Goal: Task Accomplishment & Management: Complete application form

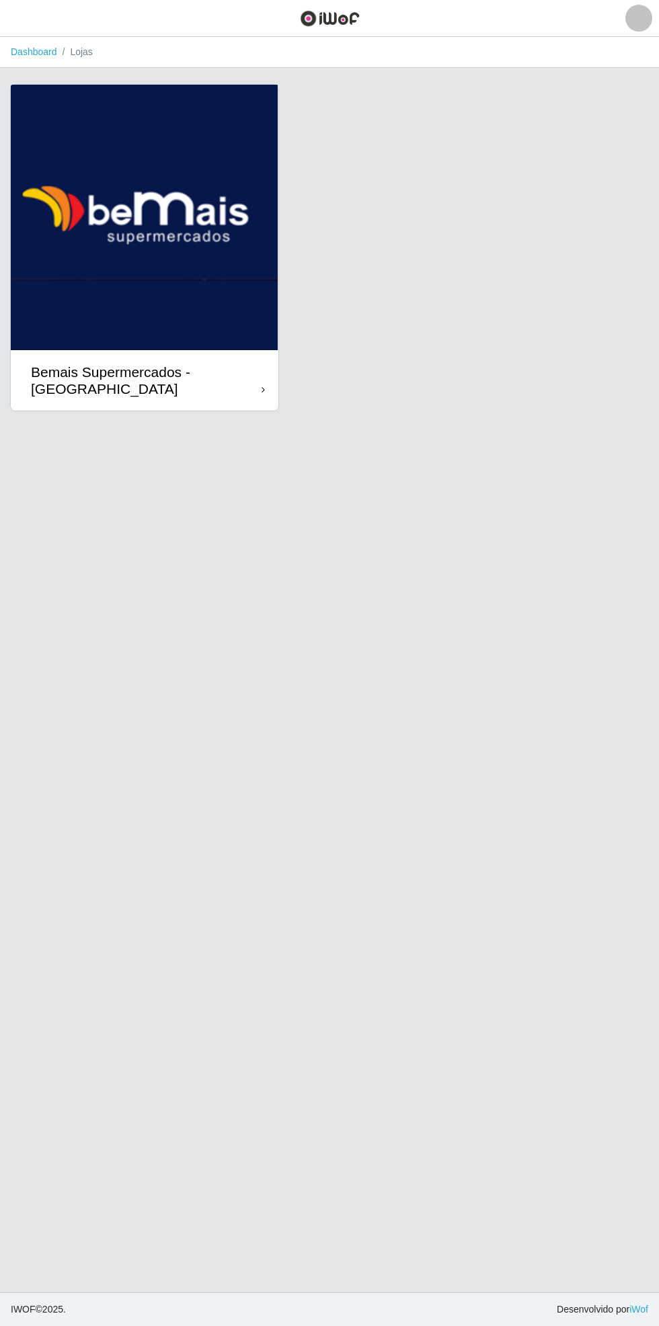
click at [258, 374] on div "Bemais Supermercados - [GEOGRAPHIC_DATA]" at bounding box center [146, 381] width 231 height 34
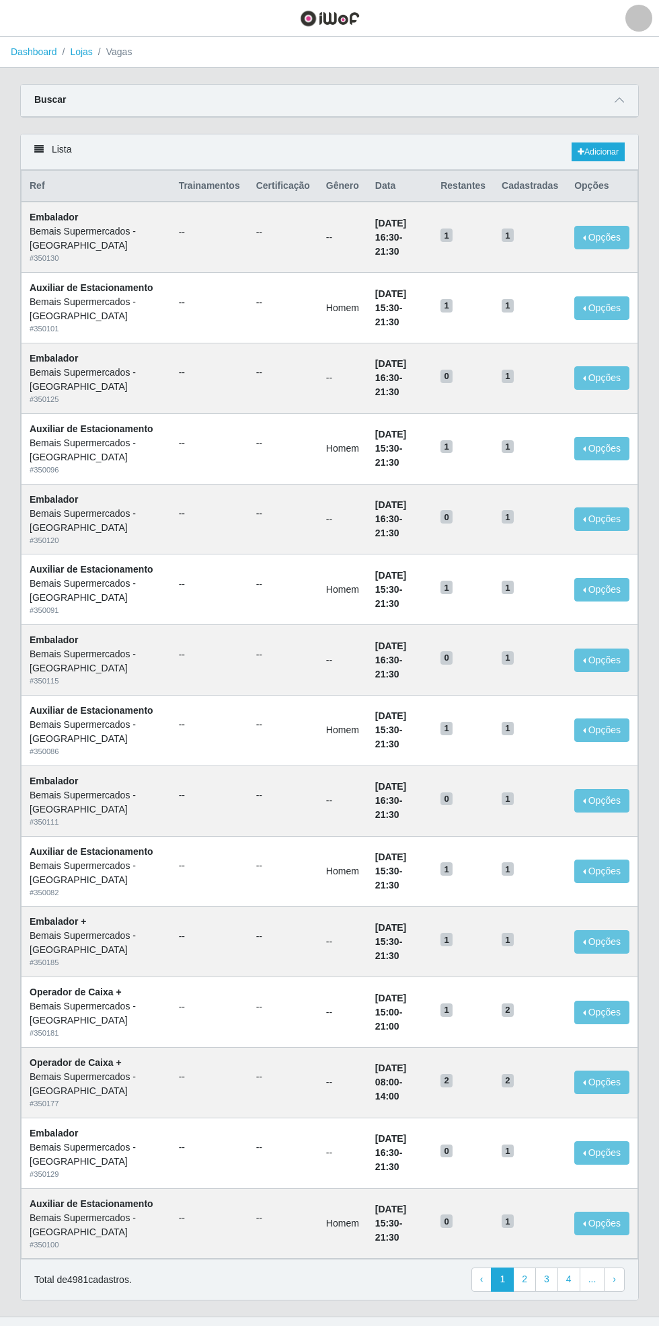
click at [640, 92] on div "Carregando... Buscar Início em Término em Função [Selecione...] ASG ASG + ASG +…" at bounding box center [329, 109] width 638 height 50
click at [643, 77] on main "Dashboard Lojas Vagas Carregando... Buscar Início em Término em Função [Selecio…" at bounding box center [329, 677] width 659 height 1280
click at [620, 99] on icon at bounding box center [618, 99] width 9 height 9
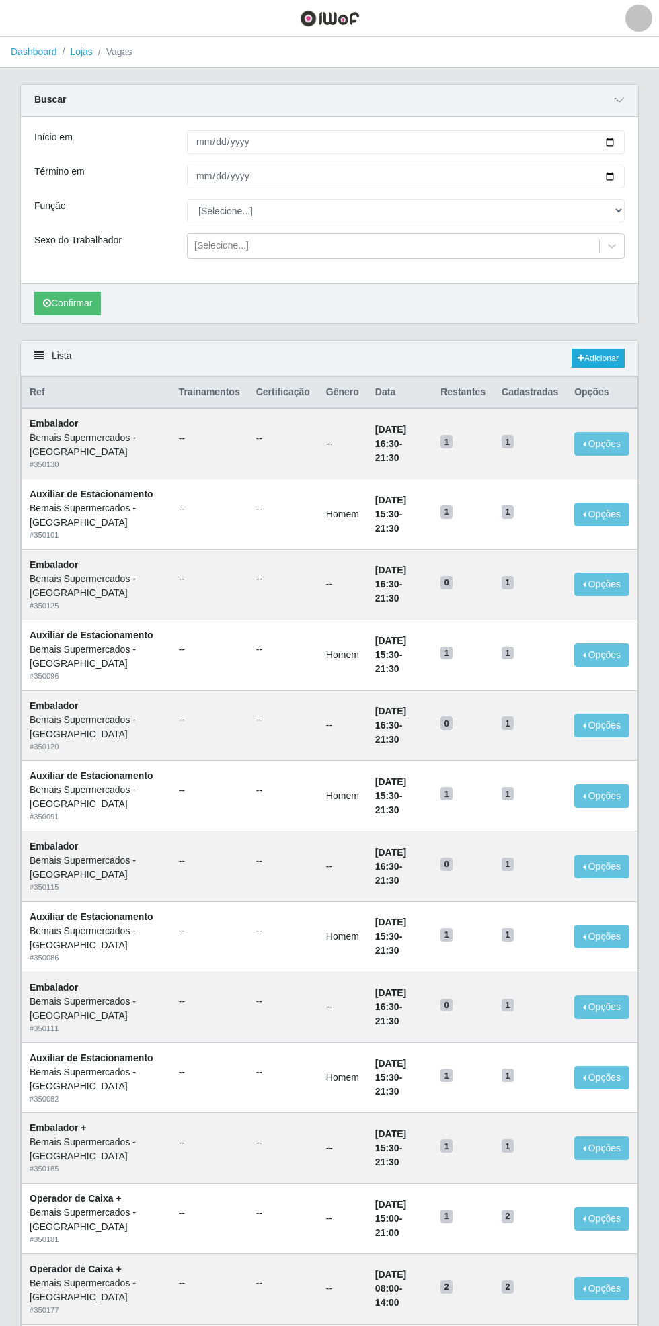
click at [640, 136] on div "Carregando... Buscar Início em Término em Função [Selecione...] ASG ASG + ASG +…" at bounding box center [329, 212] width 638 height 256
click at [613, 140] on input "Início em" at bounding box center [405, 142] width 437 height 24
type input "[DATE]"
click at [640, 169] on div "Carregando... Buscar Início em 2025-10-12 Término em Função [Selecione...] ASG …" at bounding box center [329, 212] width 638 height 256
click at [620, 172] on input "Término em" at bounding box center [405, 177] width 437 height 24
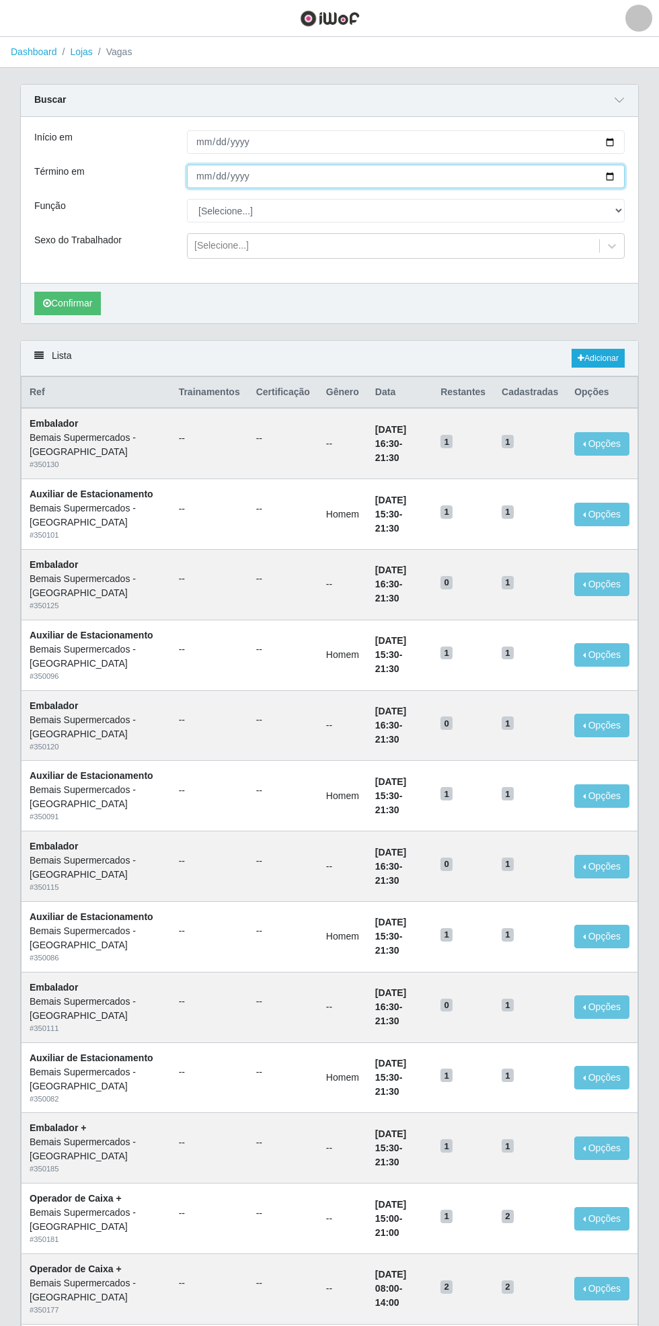
type input "[DATE]"
click at [622, 210] on select "[Selecione...] ASG ASG + ASG ++ Auxiliar de Estacionamento Auxiliar de Estacion…" at bounding box center [405, 211] width 437 height 24
click at [187, 199] on select "[Selecione...] ASG ASG + ASG ++ Auxiliar de Estacionamento Auxiliar de Estacion…" at bounding box center [405, 211] width 437 height 24
click at [73, 297] on button "Confirmar" at bounding box center [67, 304] width 67 height 24
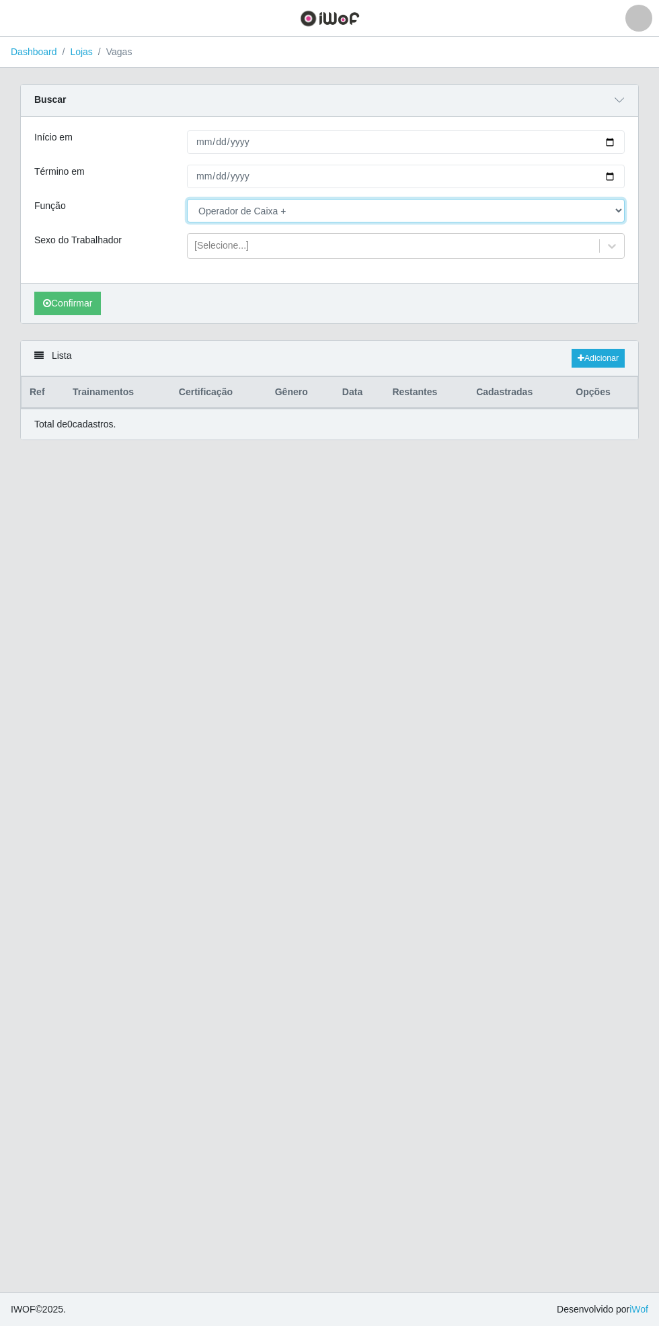
click at [621, 210] on select "[Selecione...] ASG ASG + ASG ++ Auxiliar de Estacionamento Auxiliar de Estacion…" at bounding box center [405, 211] width 437 height 24
select select "73"
click at [187, 199] on select "[Selecione...] ASG ASG + ASG ++ Auxiliar de Estacionamento Auxiliar de Estacion…" at bounding box center [405, 211] width 437 height 24
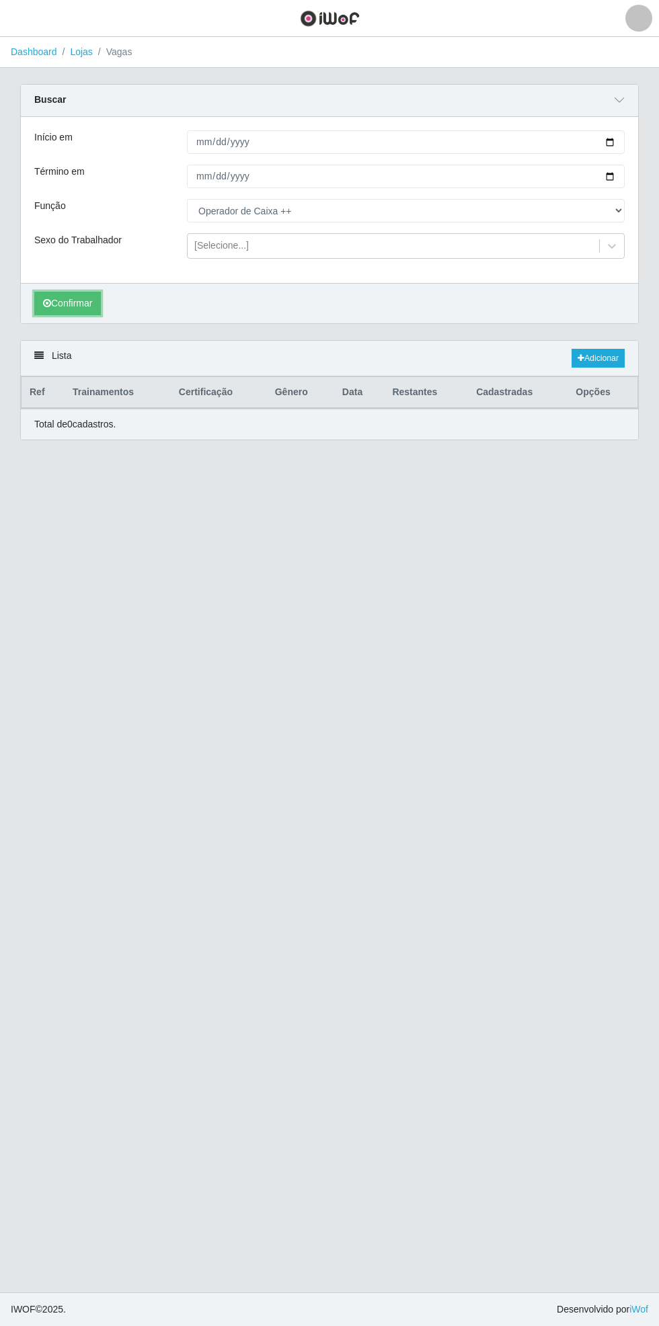
click at [65, 302] on button "Confirmar" at bounding box center [67, 304] width 67 height 24
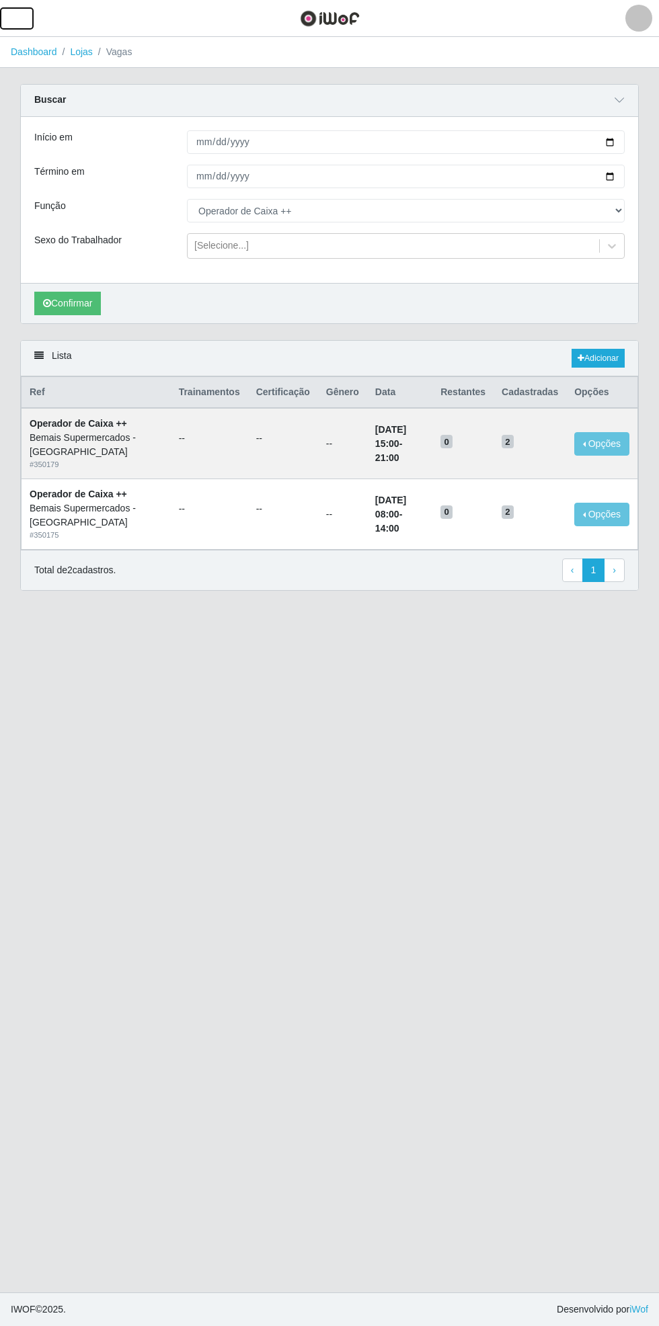
click at [32, 18] on button "button" at bounding box center [17, 18] width 34 height 22
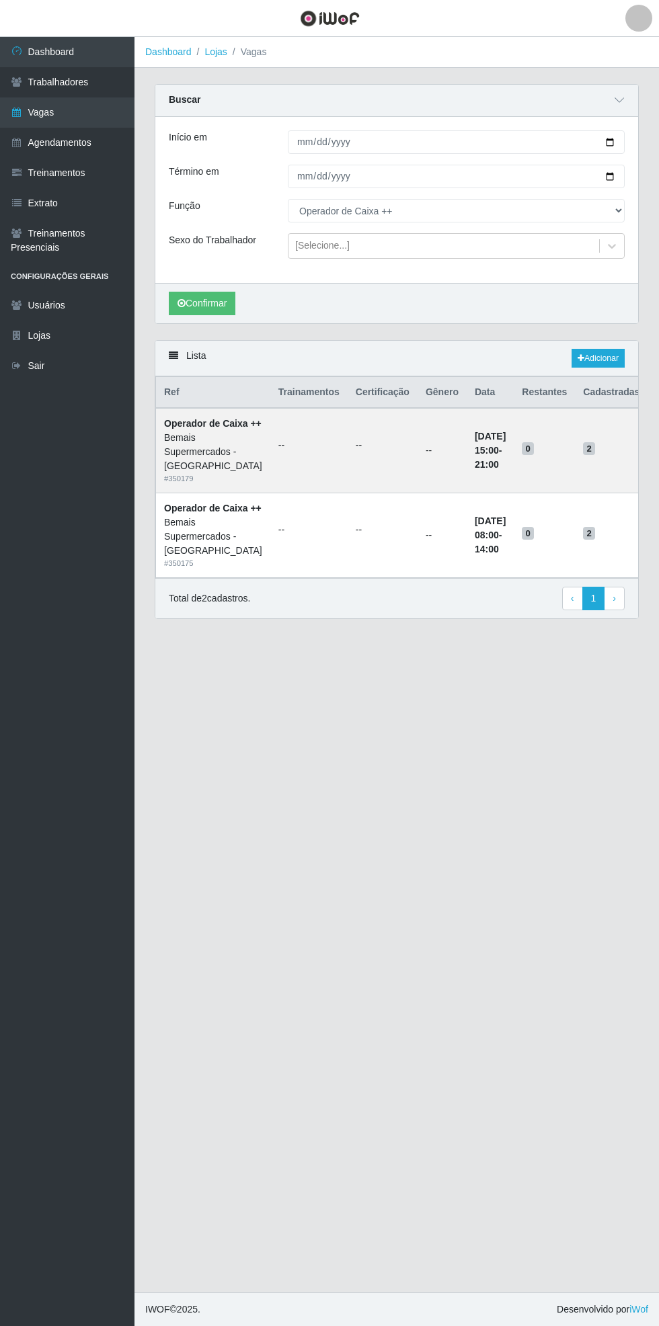
click at [89, 83] on link "Trabalhadores" at bounding box center [67, 82] width 134 height 30
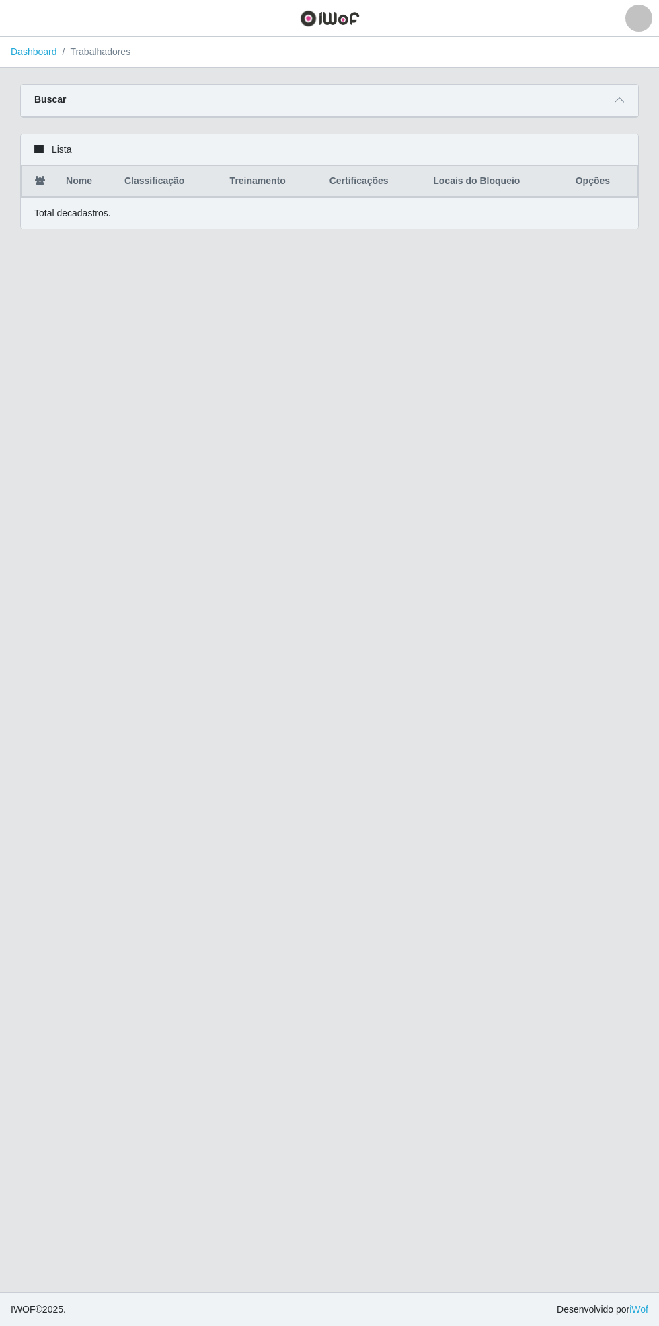
click at [619, 99] on icon at bounding box center [618, 99] width 9 height 9
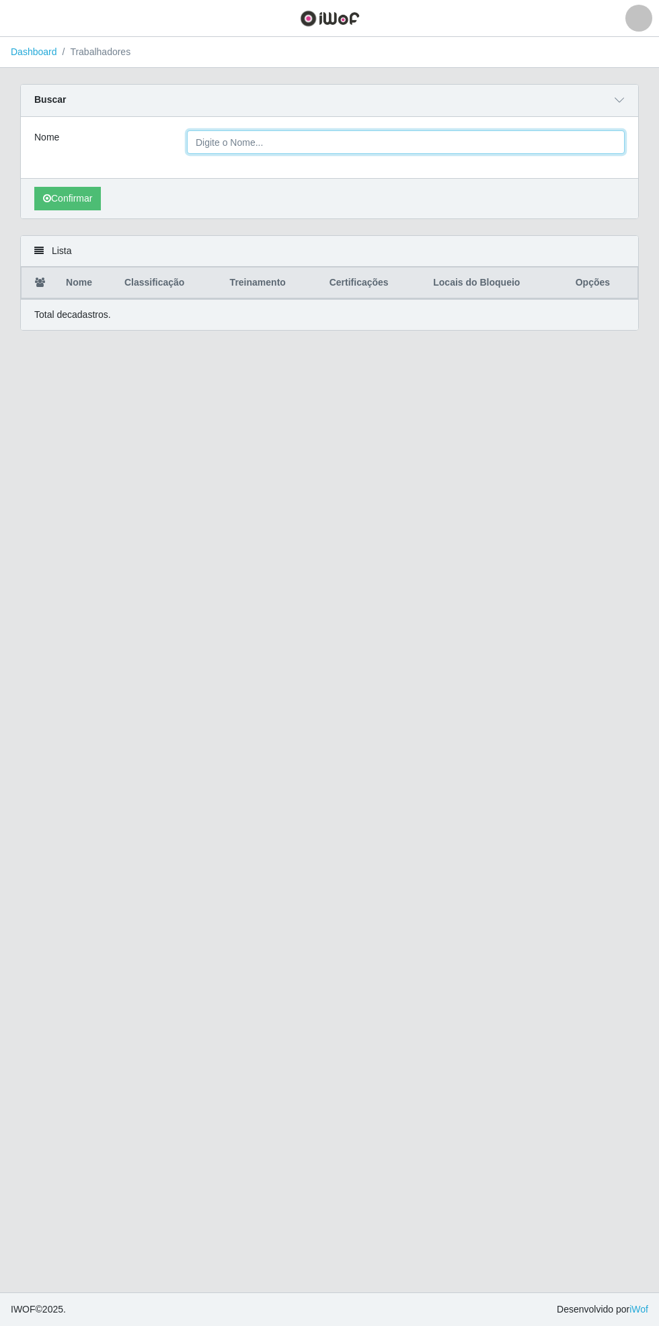
click at [383, 144] on input "Nome" at bounding box center [405, 142] width 437 height 24
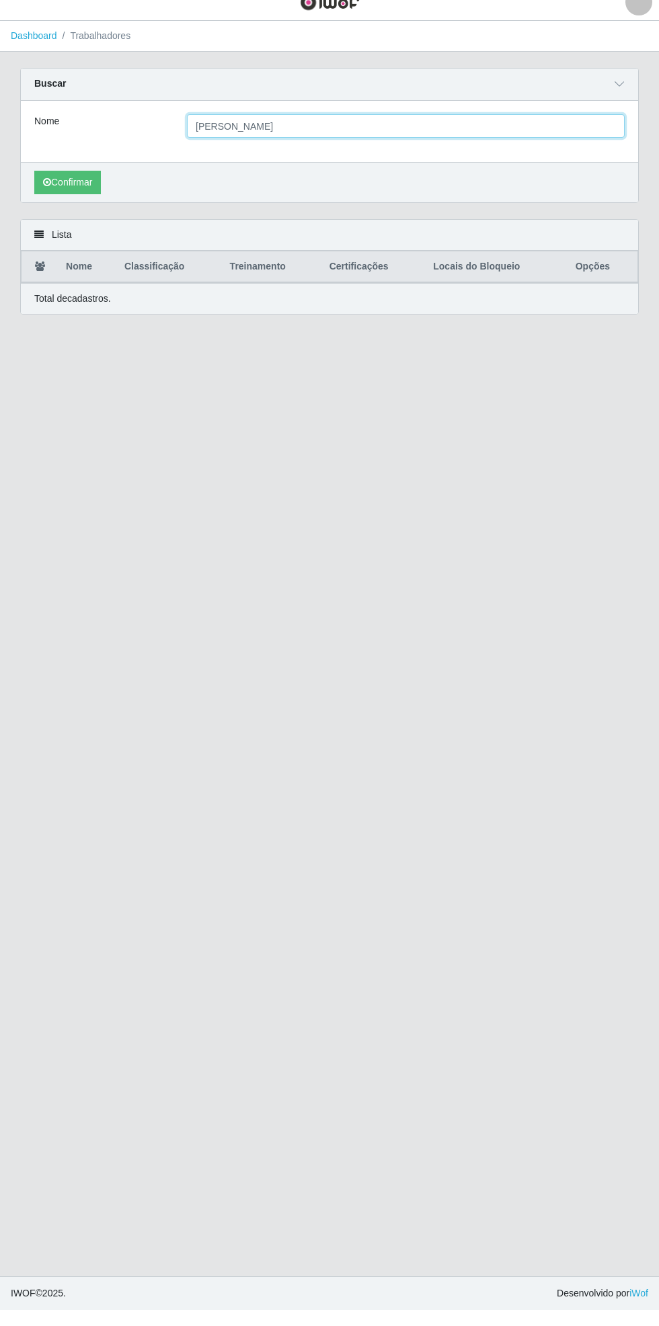
type input "[PERSON_NAME]"
click at [87, 192] on button "Confirmar" at bounding box center [67, 199] width 67 height 24
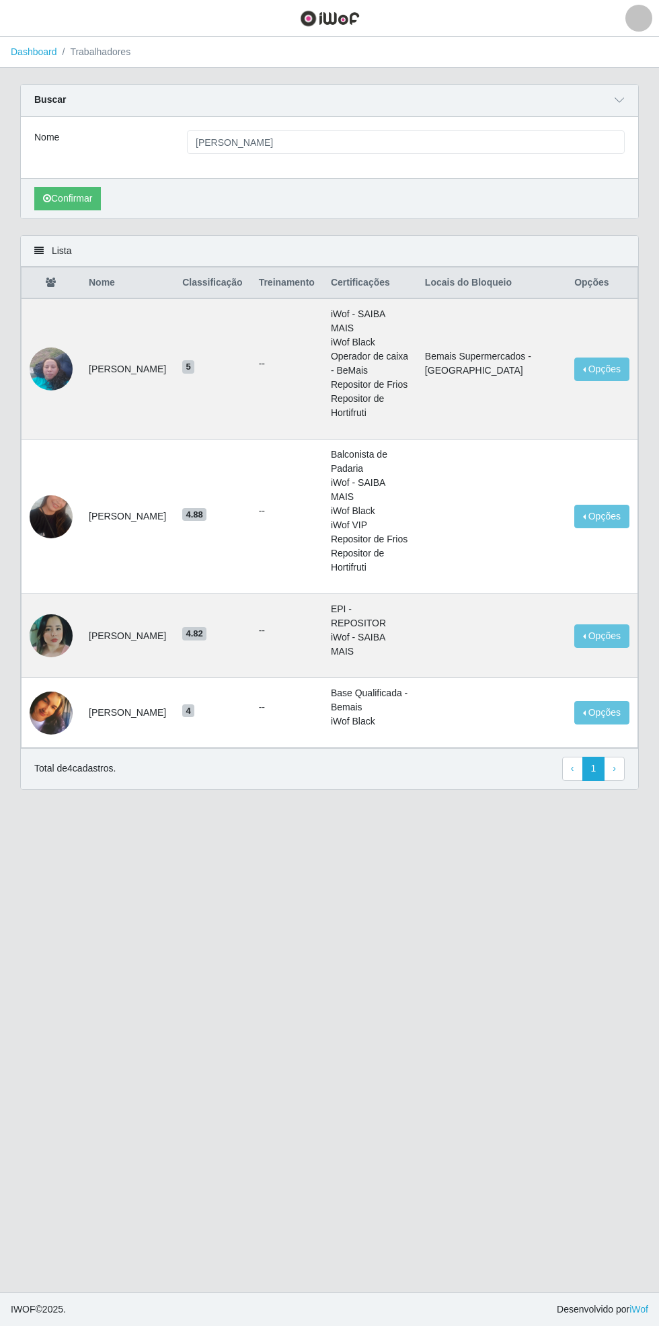
click at [30, 50] on link "Dashboard" at bounding box center [34, 51] width 46 height 11
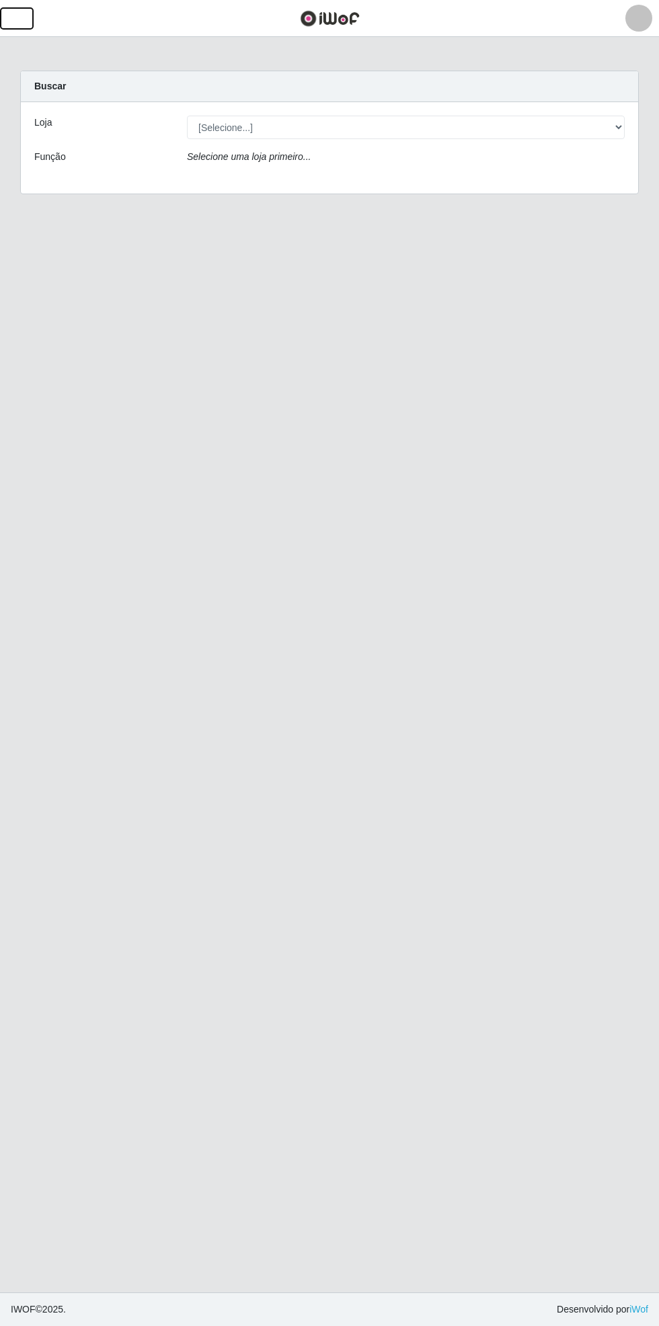
click at [30, 24] on button "button" at bounding box center [17, 18] width 34 height 22
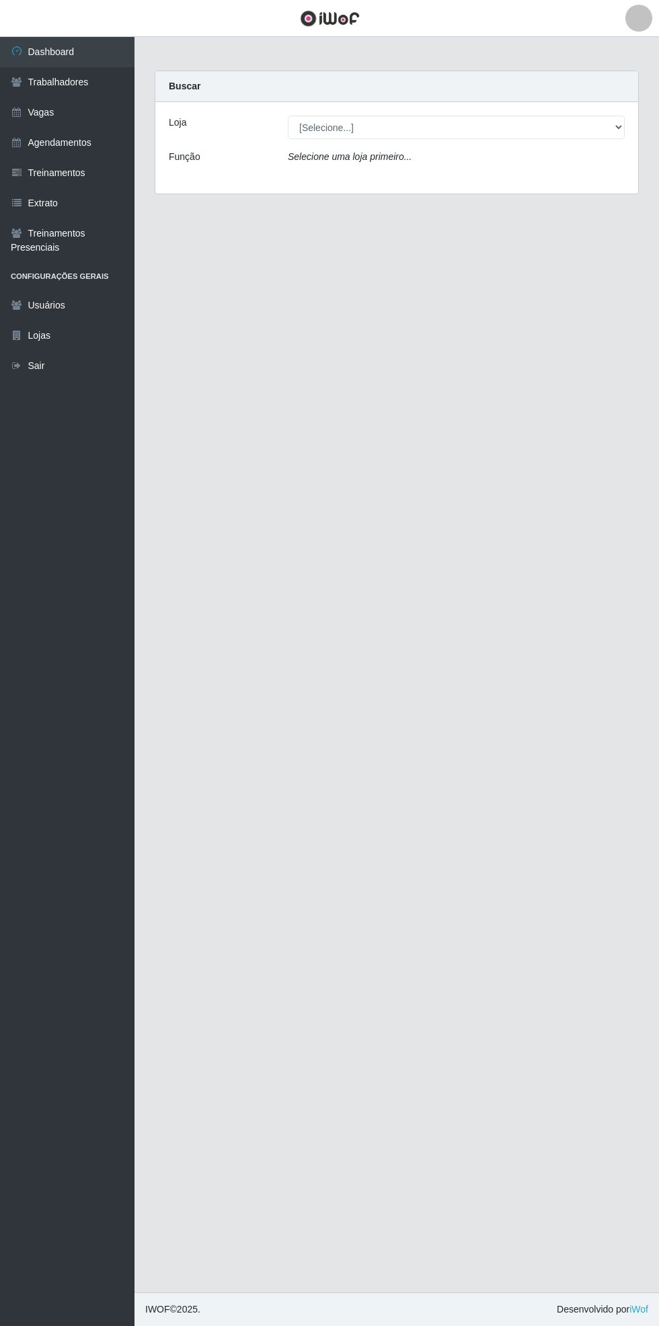
click at [94, 175] on link "Treinamentos" at bounding box center [67, 173] width 134 height 30
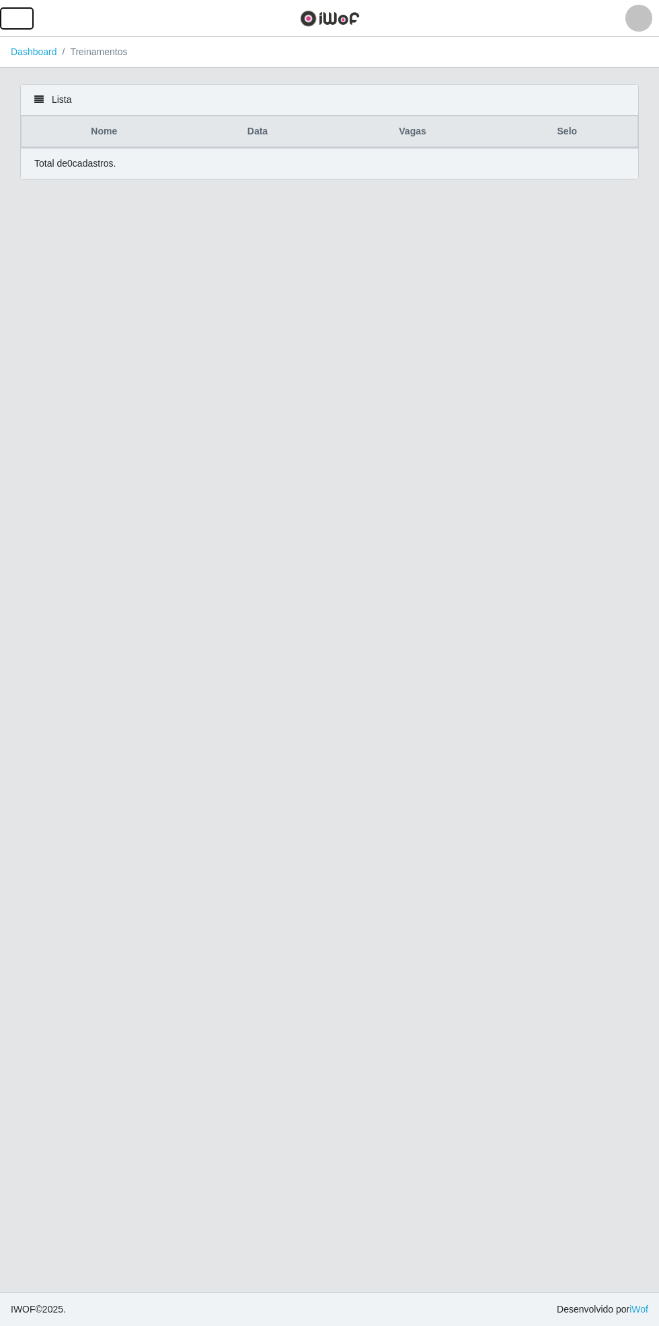
click at [19, 22] on span "button" at bounding box center [16, 18] width 17 height 15
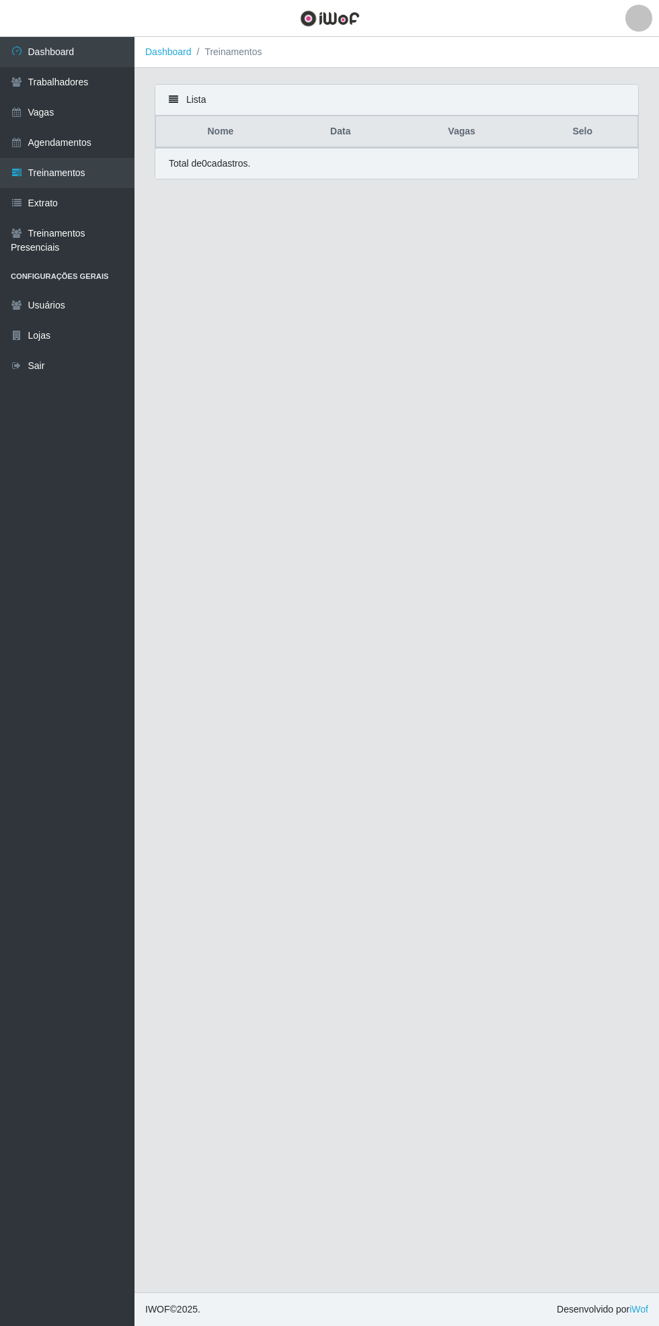
click at [89, 161] on link "Treinamentos" at bounding box center [67, 173] width 134 height 30
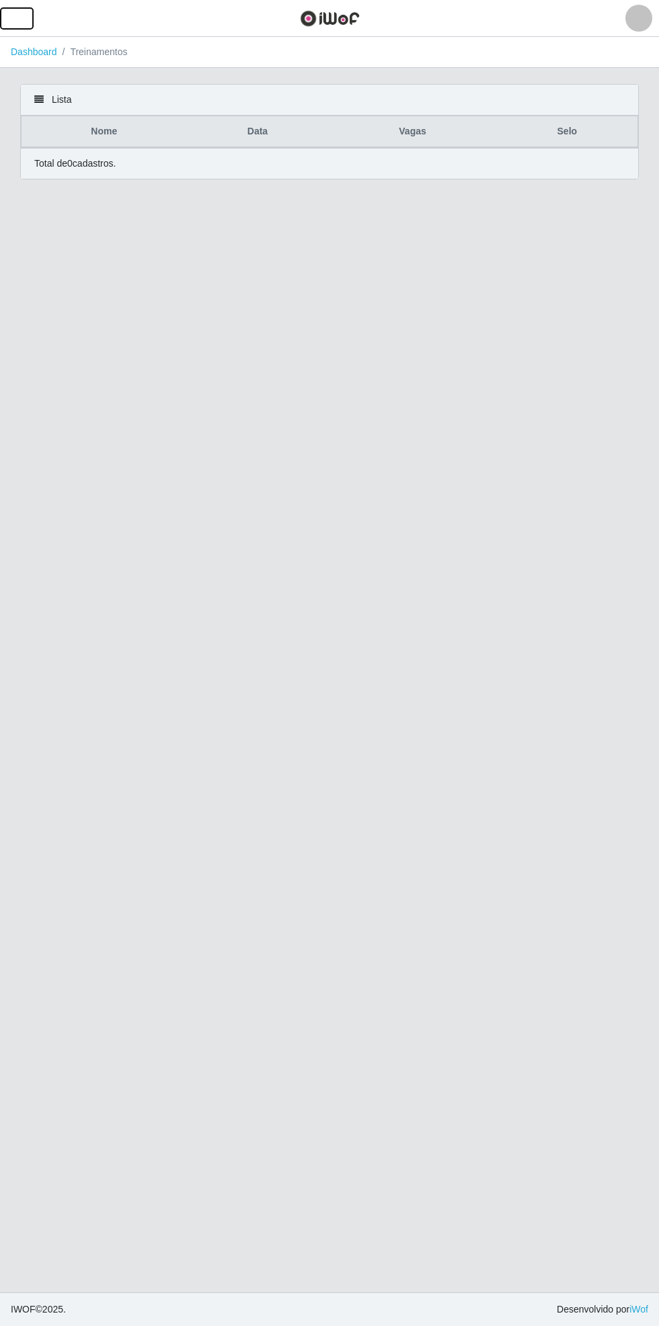
click at [16, 16] on span "button" at bounding box center [16, 18] width 17 height 15
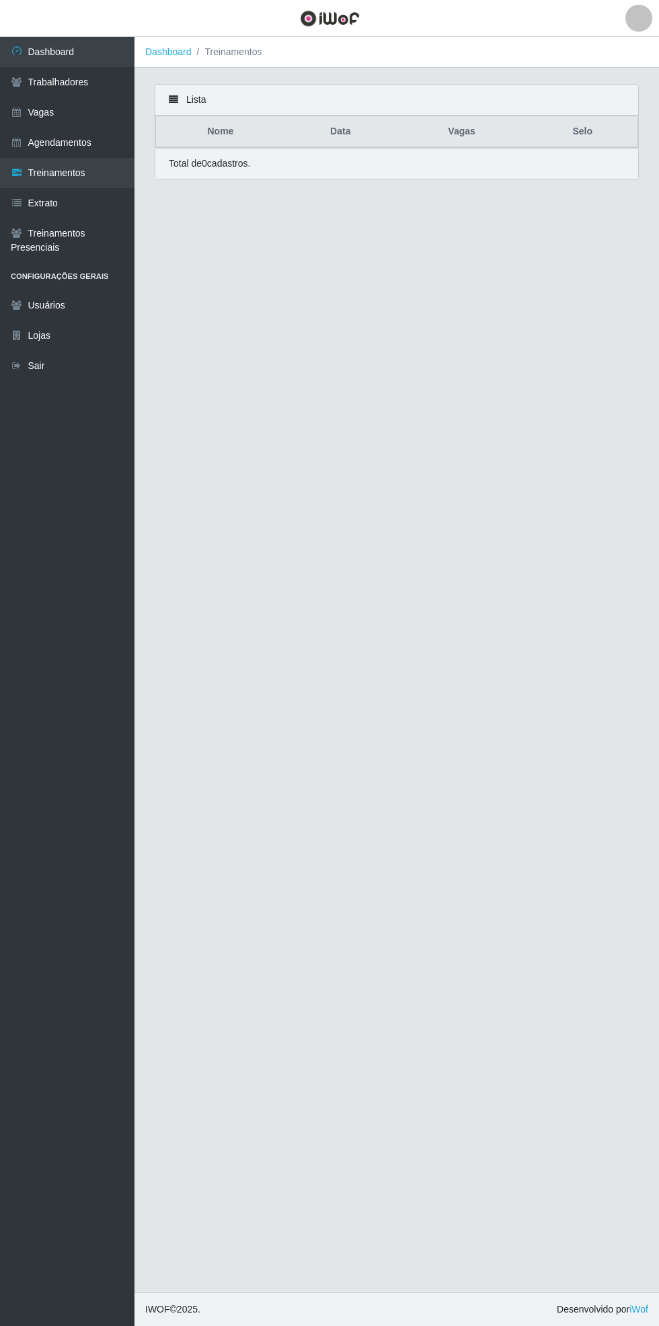
click at [93, 80] on link "Trabalhadores" at bounding box center [67, 82] width 134 height 30
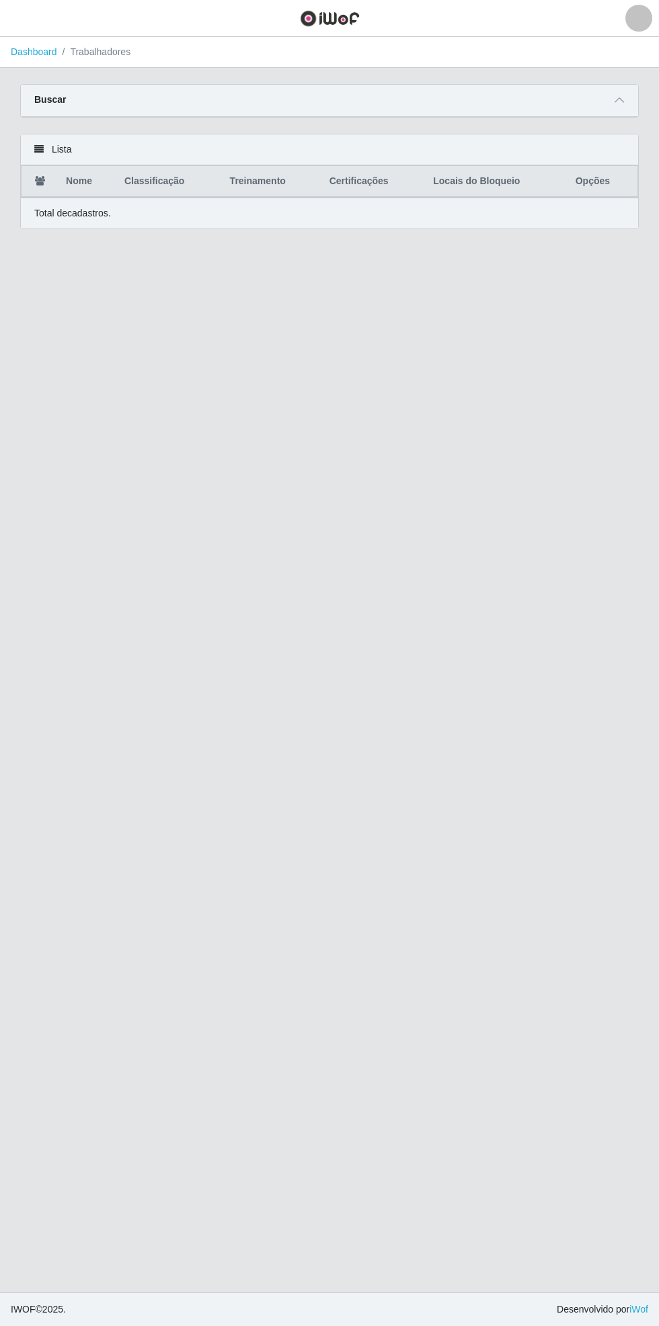
click at [642, 98] on div "Carregando... Buscar Nome Confirmar" at bounding box center [329, 109] width 638 height 50
click at [622, 93] on span at bounding box center [619, 100] width 16 height 15
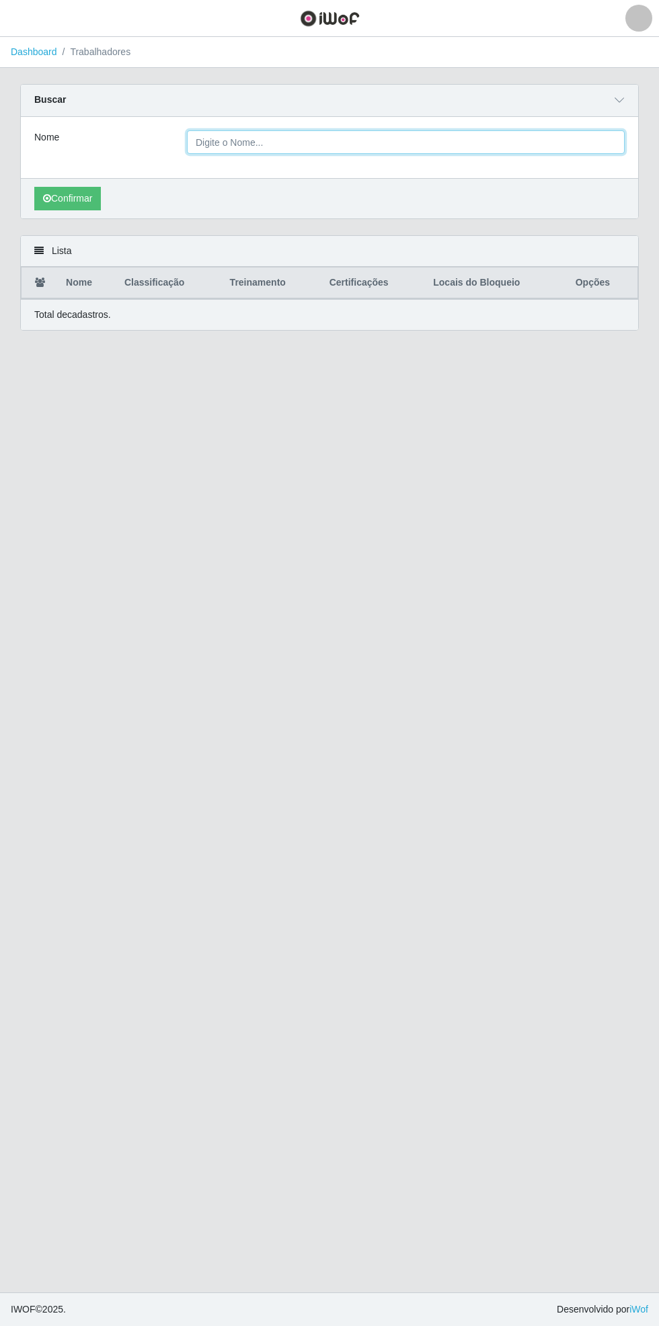
click at [356, 140] on input "Nome" at bounding box center [405, 142] width 437 height 24
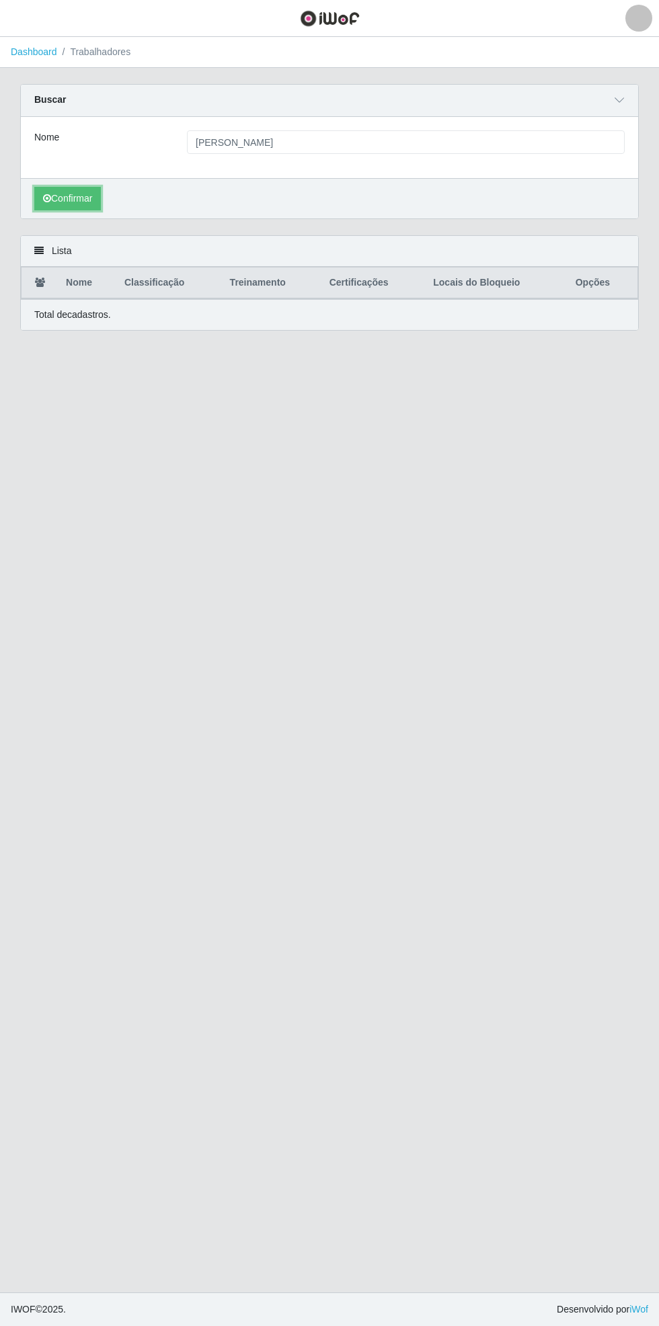
click at [69, 195] on button "Confirmar" at bounding box center [67, 199] width 67 height 24
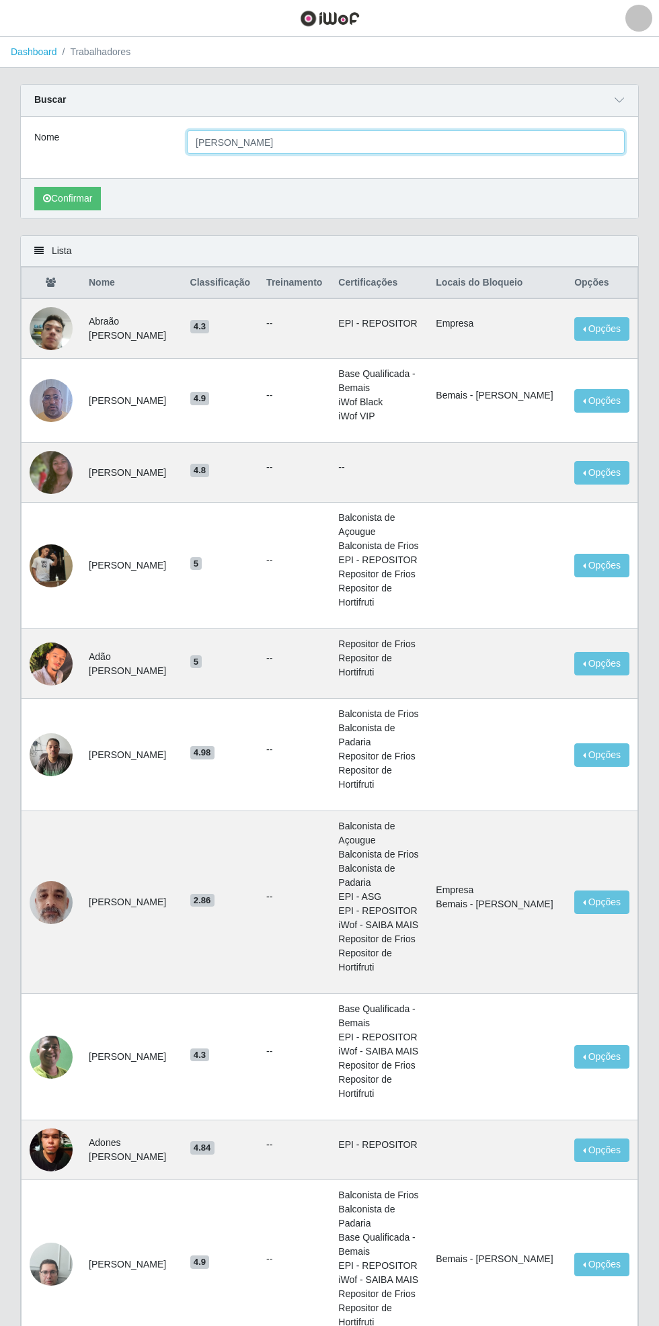
click at [413, 137] on input "[PERSON_NAME]" at bounding box center [405, 142] width 437 height 24
type input "Julyana"
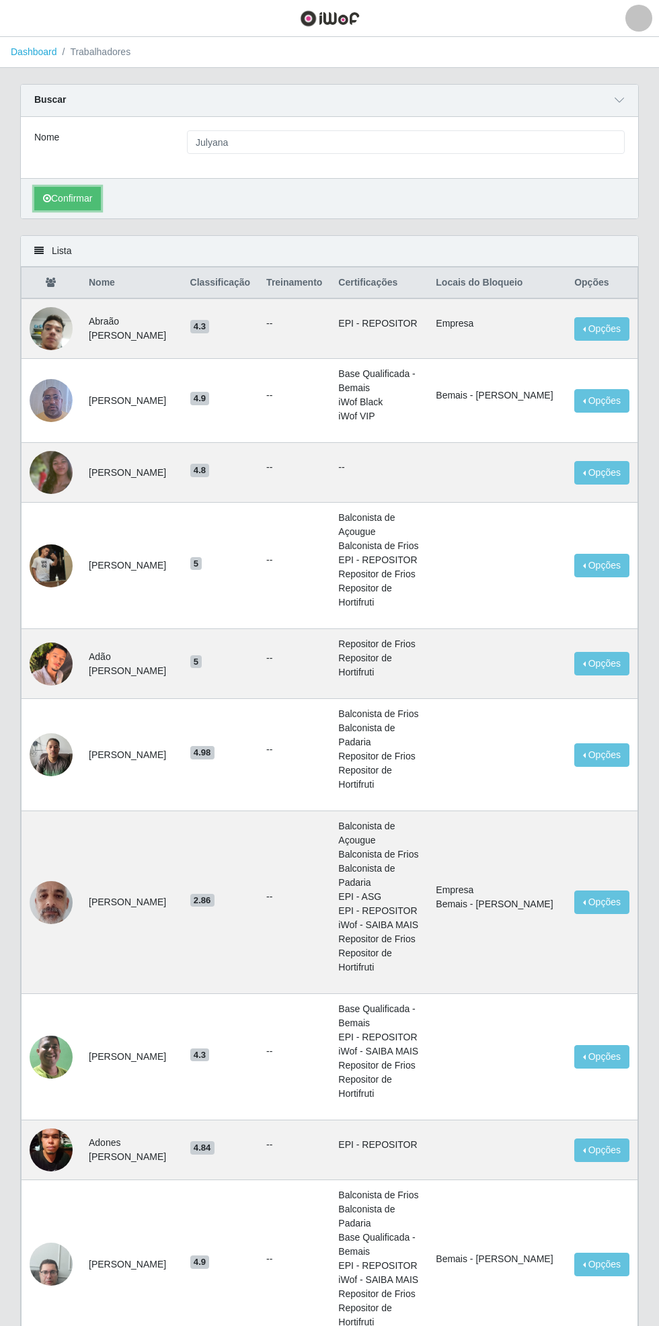
click at [60, 192] on button "Confirmar" at bounding box center [67, 199] width 67 height 24
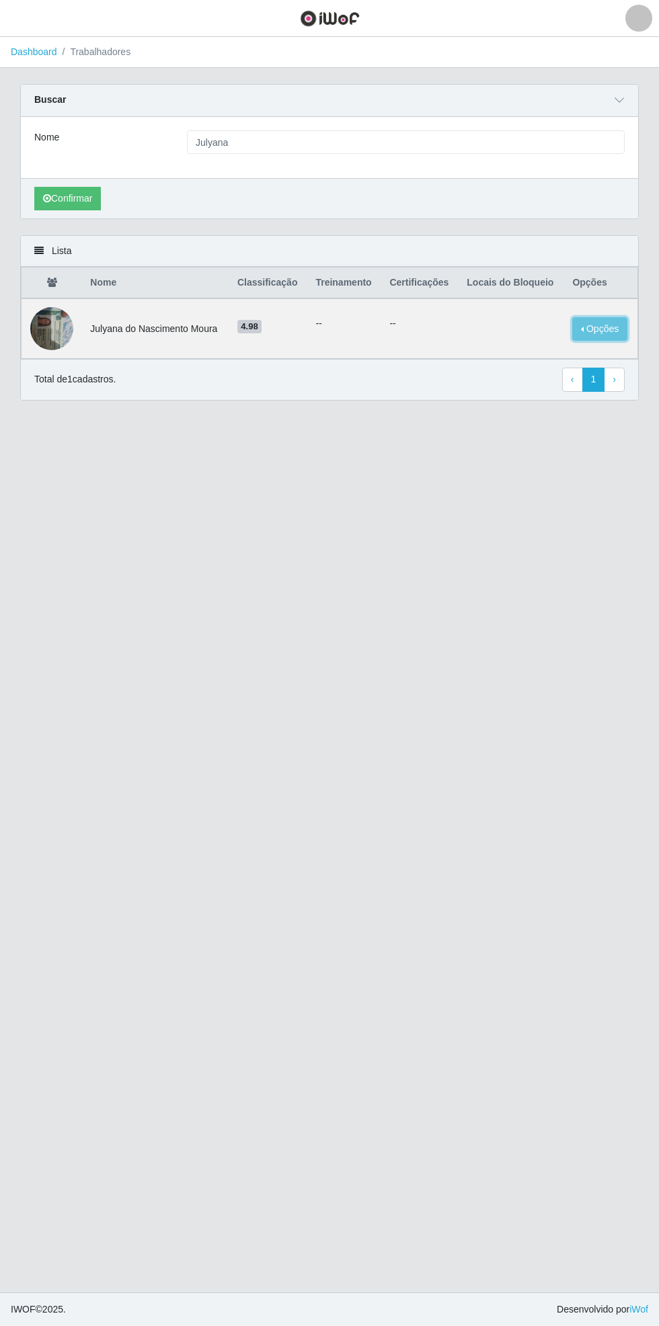
click at [601, 325] on button "Opções" at bounding box center [599, 329] width 55 height 24
click at [536, 337] on button "Bloquear - Loja" at bounding box center [516, 342] width 108 height 28
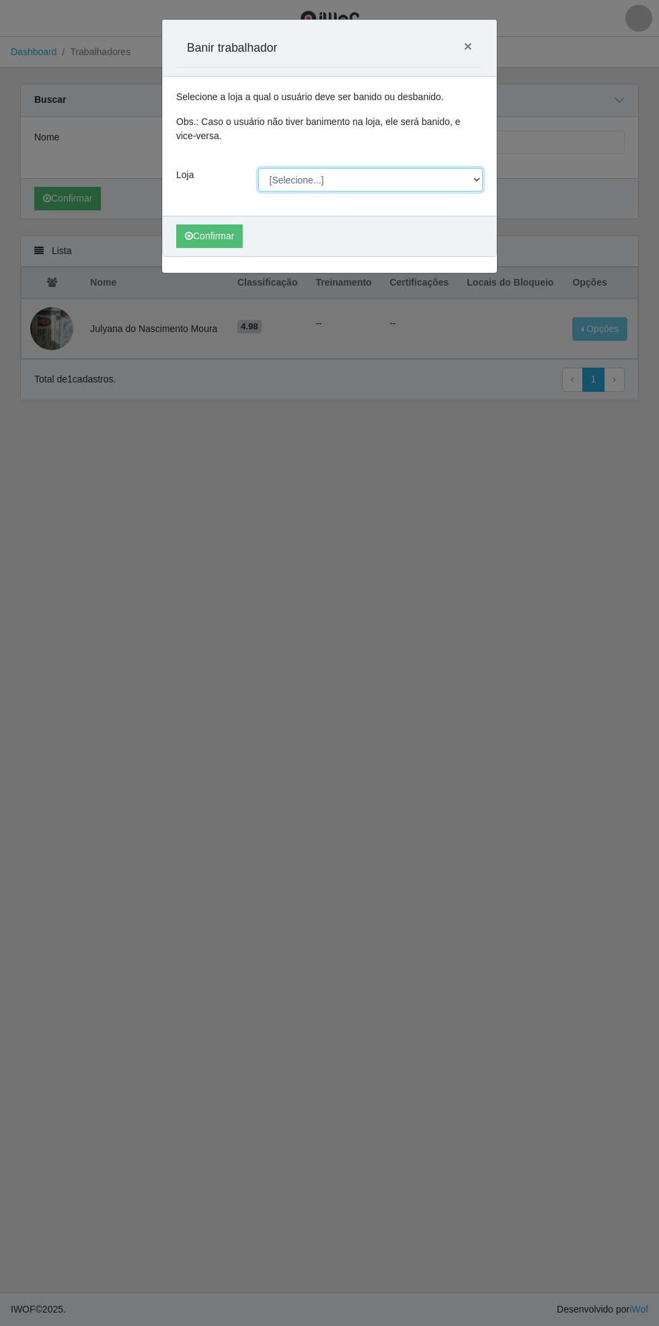
click at [478, 179] on select "[Selecione...] Bemais Supermercados - [GEOGRAPHIC_DATA]" at bounding box center [370, 180] width 225 height 24
select select "250"
click at [258, 168] on select "[Selecione...] Bemais Supermercados - [GEOGRAPHIC_DATA]" at bounding box center [370, 180] width 225 height 24
click at [231, 241] on button "Confirmar" at bounding box center [209, 236] width 67 height 24
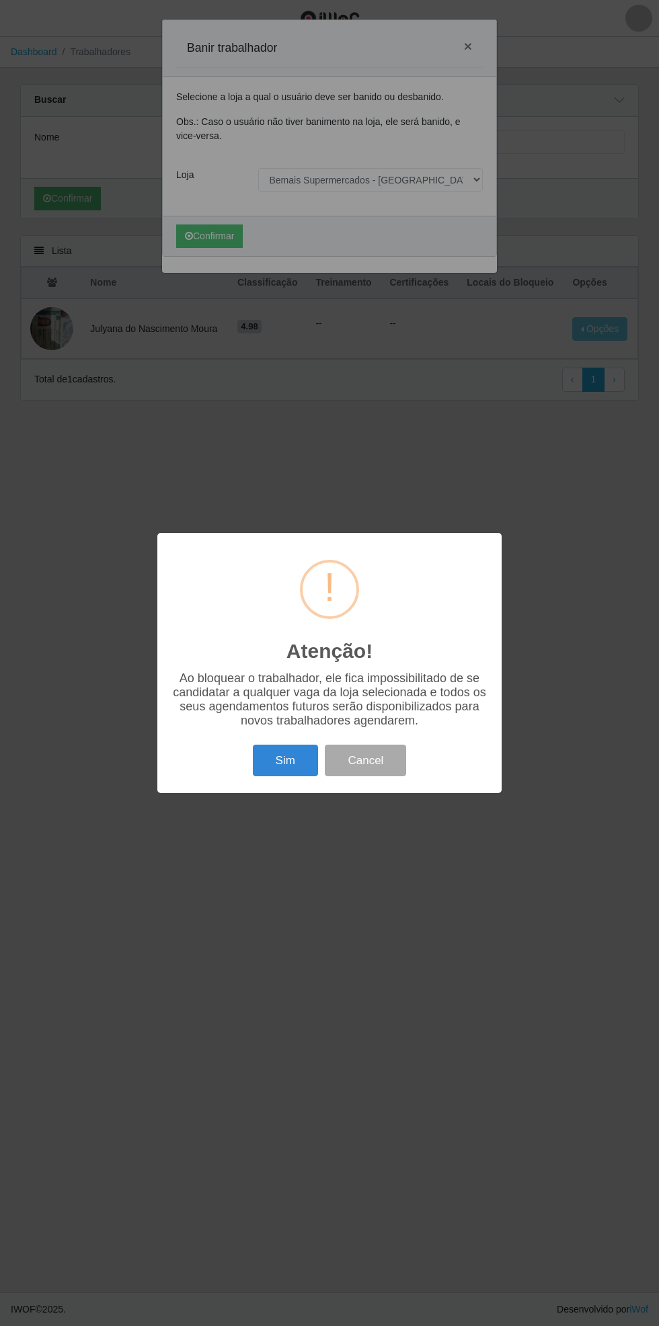
click at [285, 762] on button "Sim" at bounding box center [285, 761] width 65 height 32
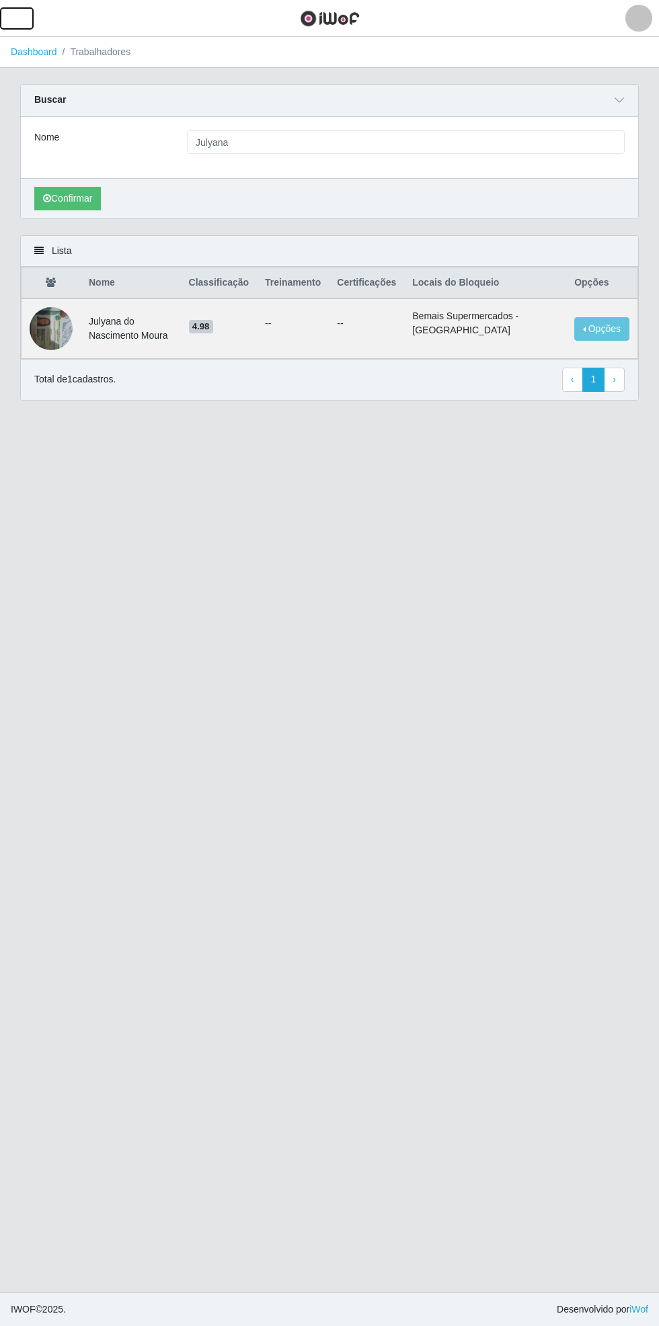
click at [26, 13] on button "button" at bounding box center [17, 18] width 34 height 22
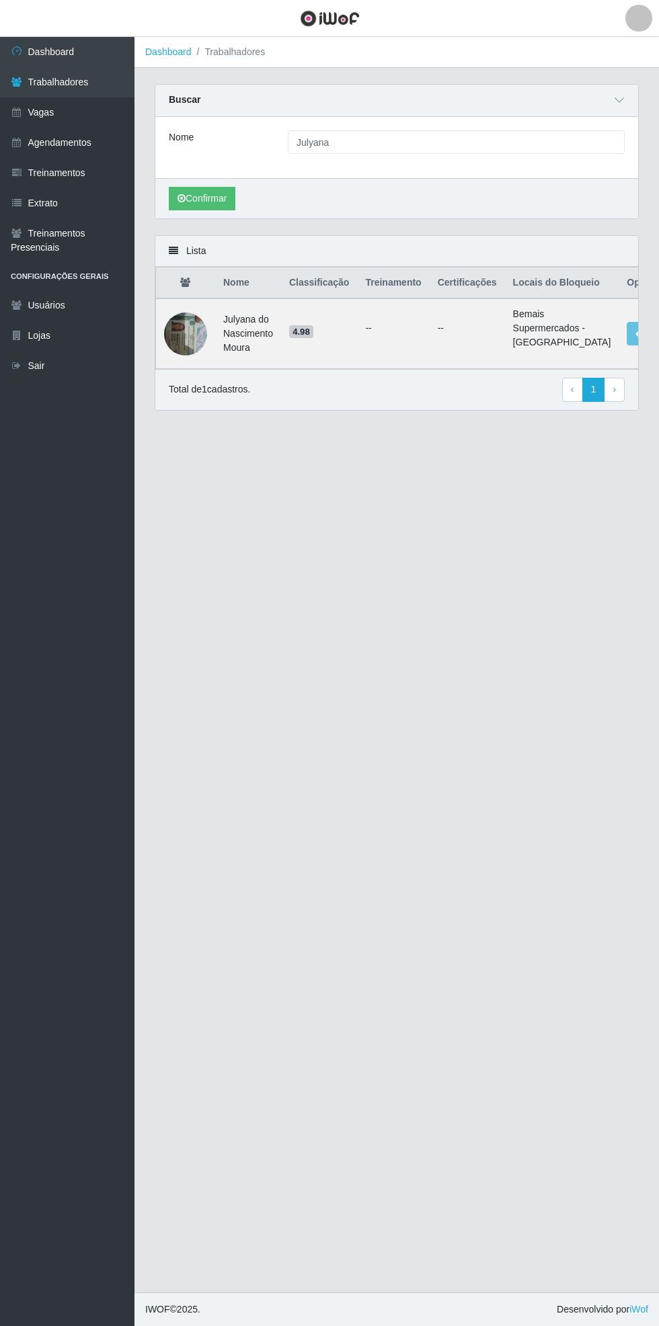
click at [95, 112] on link "Vagas" at bounding box center [67, 112] width 134 height 30
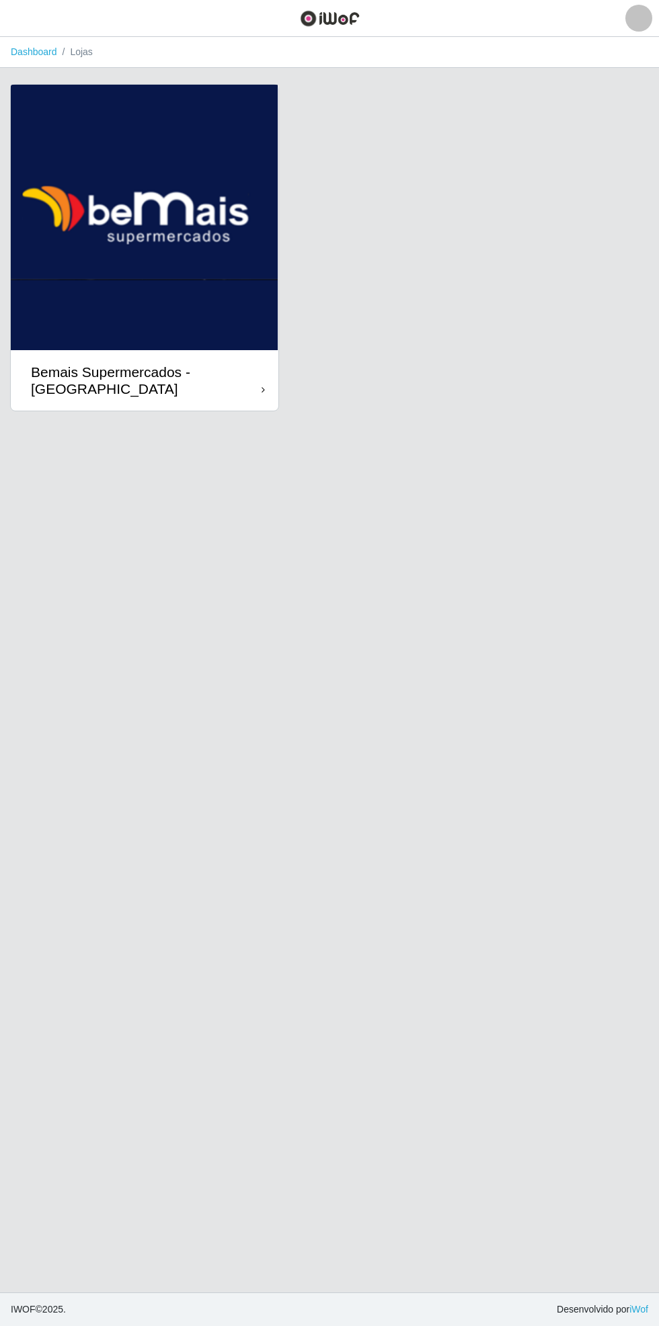
click at [262, 371] on div "Bemais Supermercados - [GEOGRAPHIC_DATA]" at bounding box center [144, 380] width 267 height 60
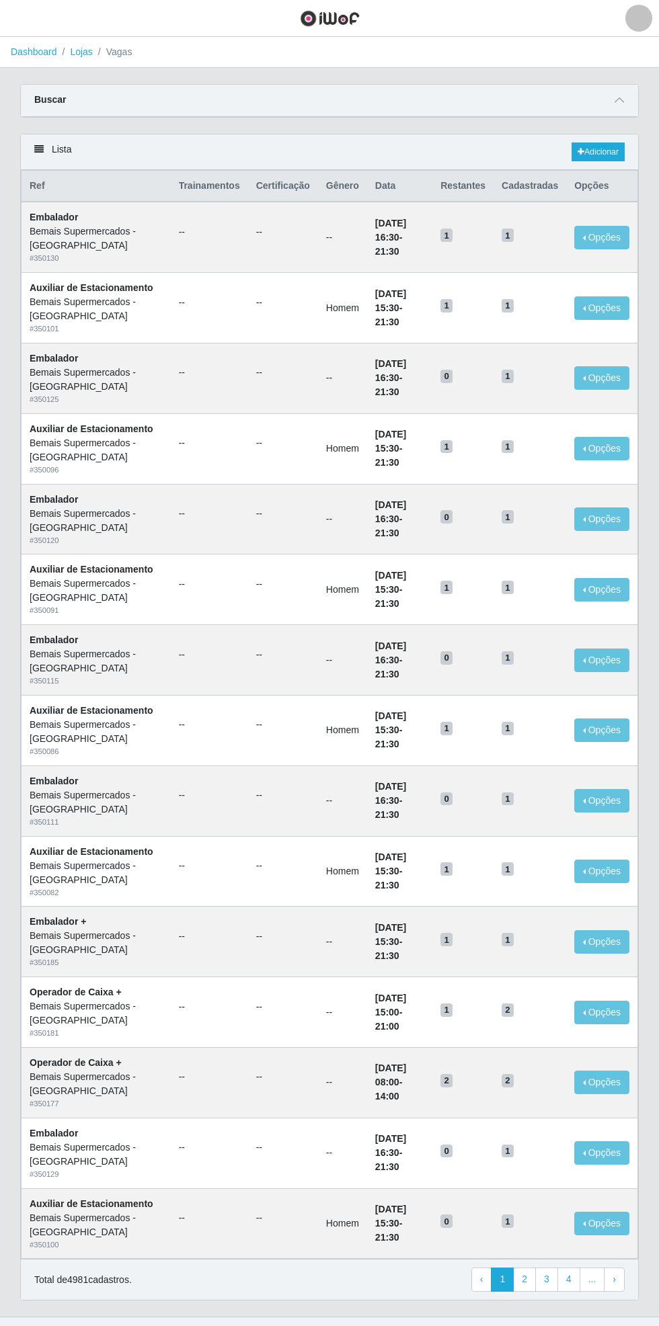
click at [620, 99] on icon at bounding box center [618, 99] width 9 height 9
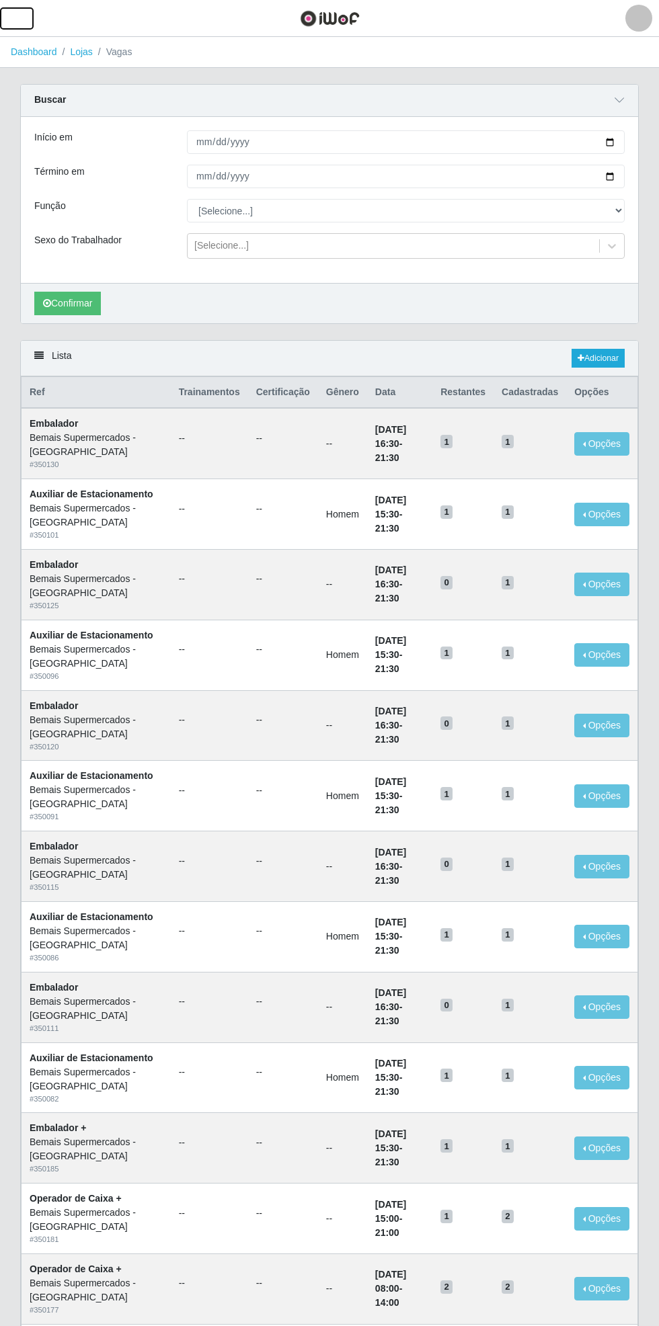
click at [15, 25] on span "button" at bounding box center [16, 18] width 17 height 15
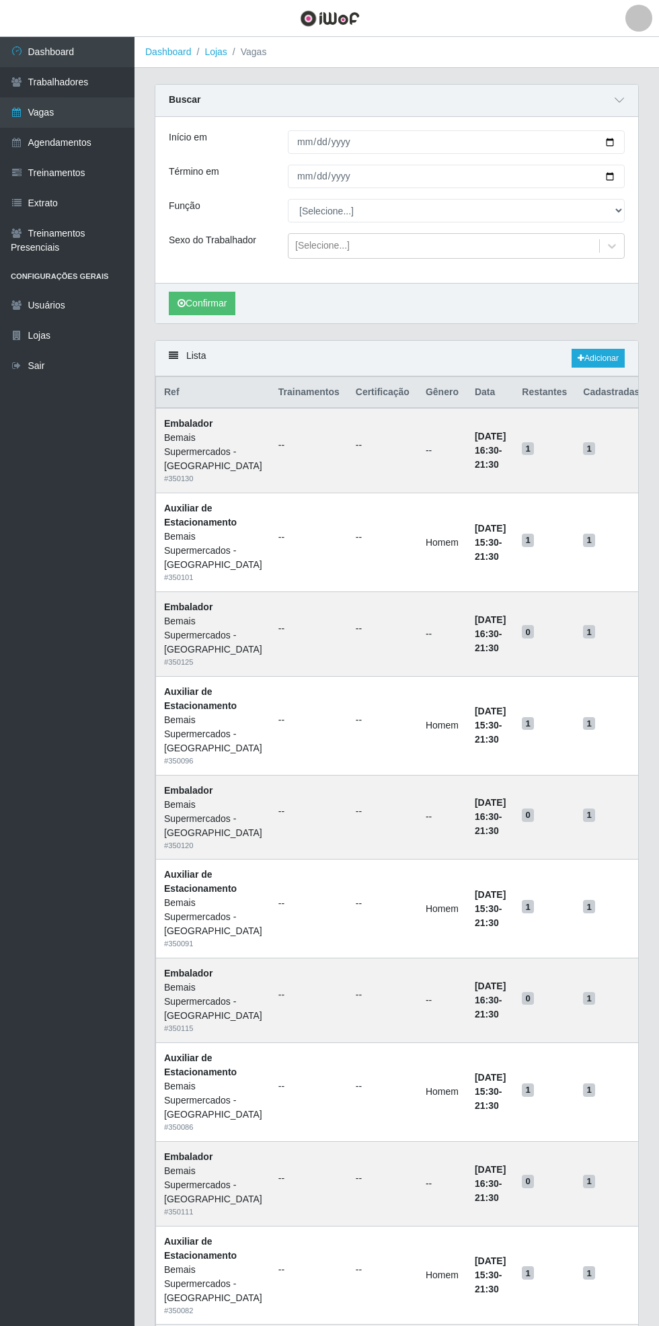
click at [117, 137] on link "Agendamentos" at bounding box center [67, 143] width 134 height 30
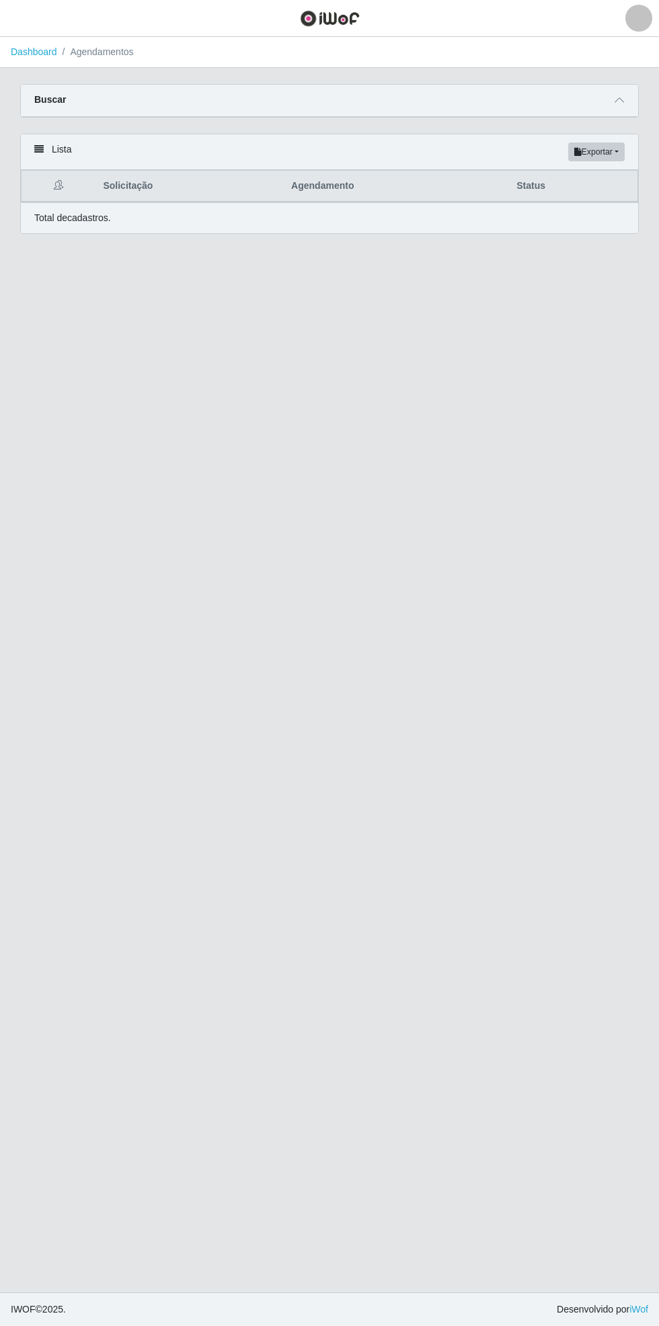
click at [614, 97] on icon at bounding box center [618, 99] width 9 height 9
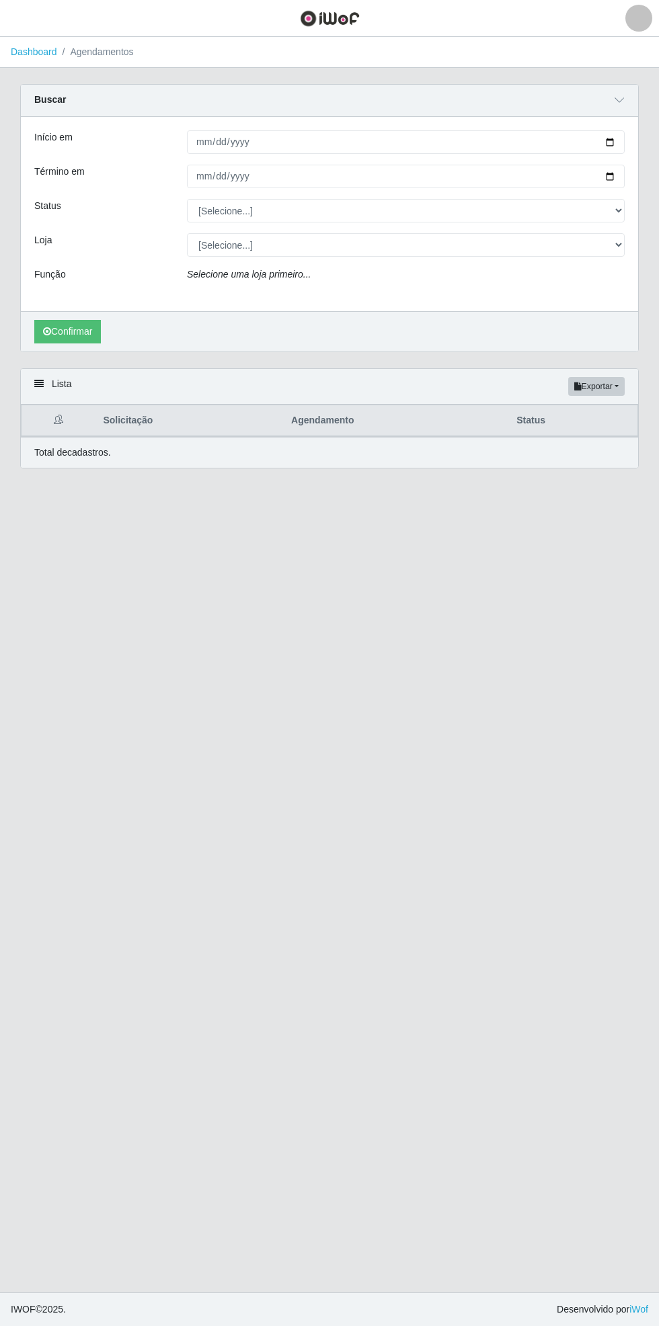
click at [644, 138] on div "Carregando... Buscar Início em [GEOGRAPHIC_DATA] em Status [Selecione...] AGEND…" at bounding box center [329, 226] width 638 height 284
click at [623, 130] on div at bounding box center [406, 142] width 458 height 24
click at [621, 141] on input "Início em" at bounding box center [405, 142] width 437 height 24
type input "[DATE]"
click at [622, 175] on input "Término em" at bounding box center [405, 177] width 437 height 24
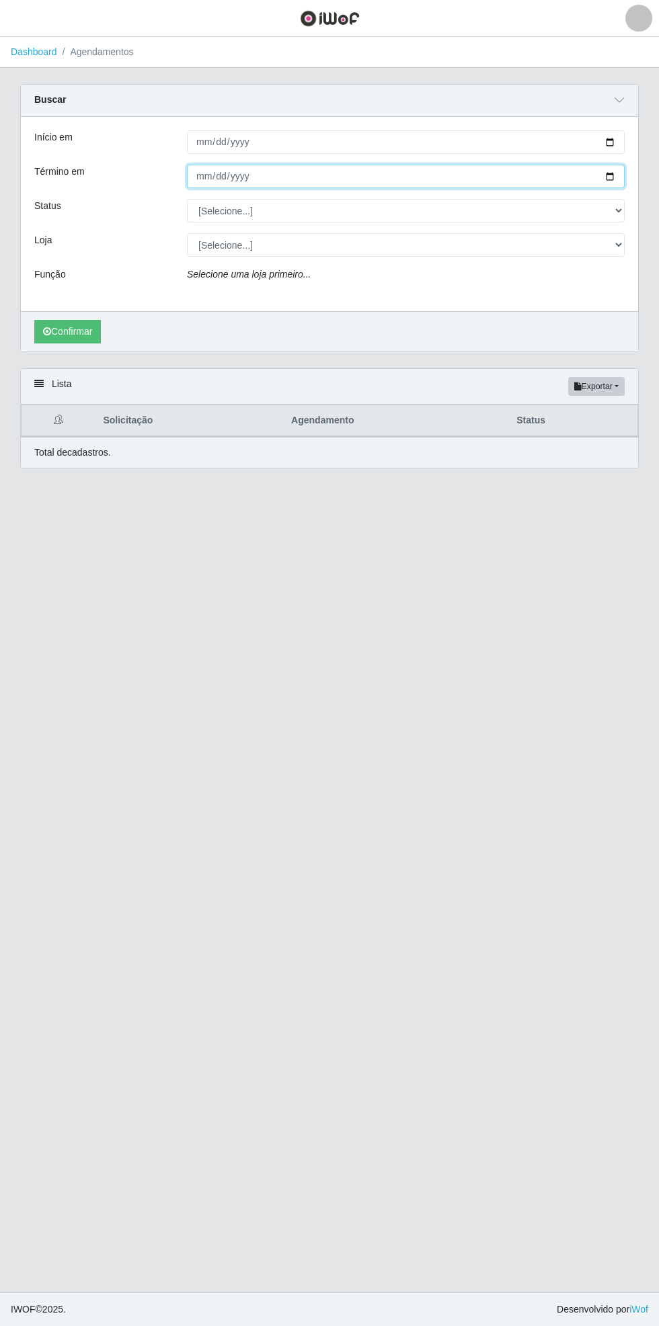
type input "[DATE]"
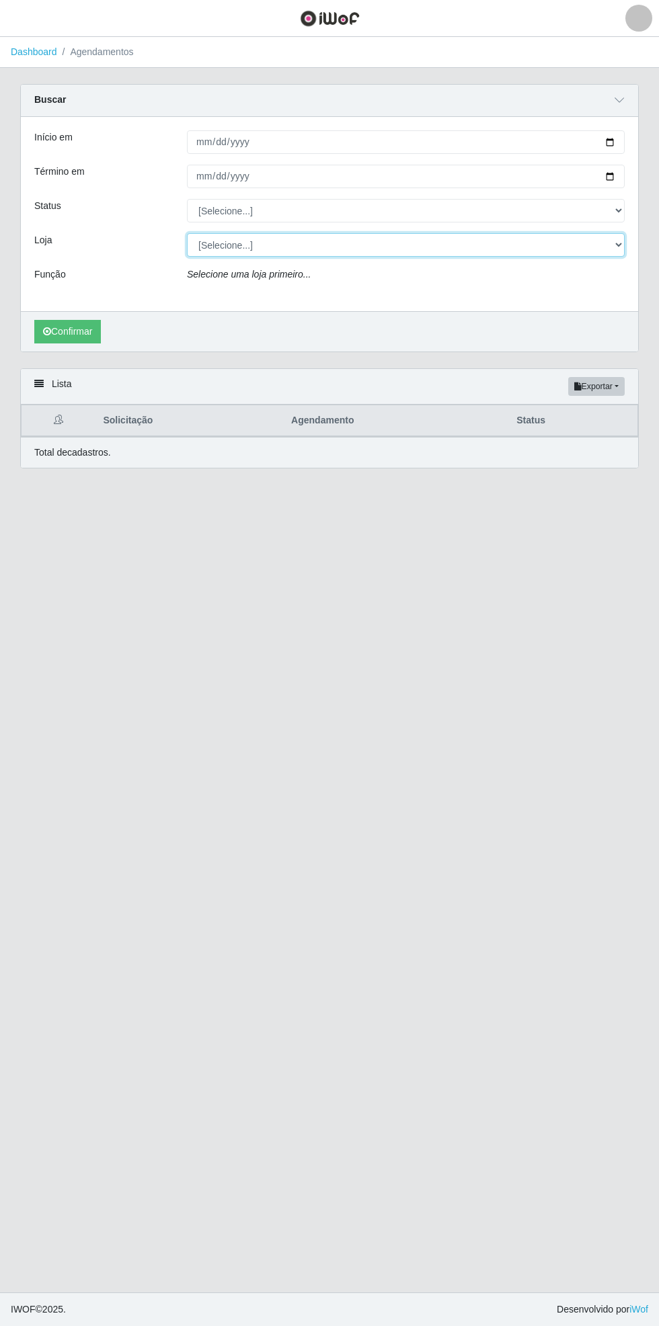
click at [621, 243] on select "[Selecione...] Bemais Supermercados - [GEOGRAPHIC_DATA]" at bounding box center [405, 245] width 437 height 24
select select "250"
click at [187, 233] on select "[Selecione...] Bemais Supermercados - [GEOGRAPHIC_DATA]" at bounding box center [405, 245] width 437 height 24
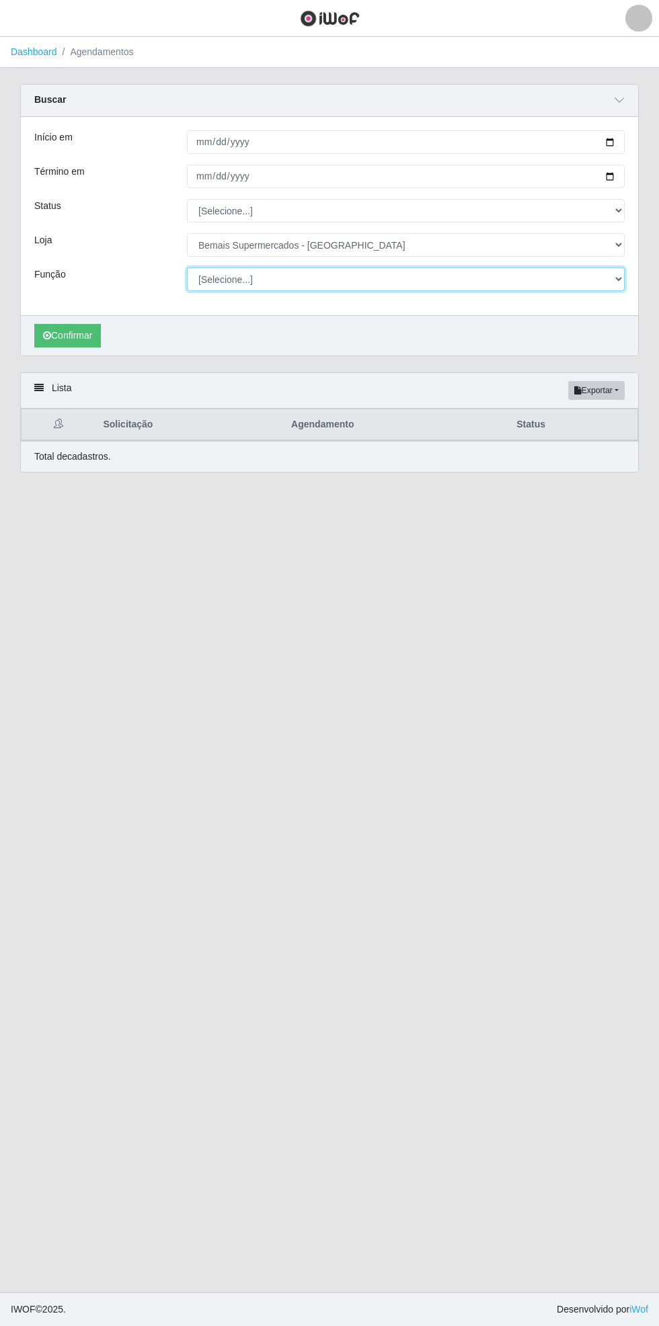
click at [622, 278] on select "[Selecione...] ASG ASG + ASG ++ Auxiliar de Estacionamento Auxiliar de Estacion…" at bounding box center [405, 279] width 437 height 24
click at [187, 267] on select "[Selecione...] ASG ASG + ASG ++ Auxiliar de Estacionamento Auxiliar de Estacion…" at bounding box center [405, 279] width 437 height 24
click at [72, 333] on button "Confirmar" at bounding box center [67, 336] width 67 height 24
click at [46, 334] on icon "submit" at bounding box center [47, 335] width 8 height 9
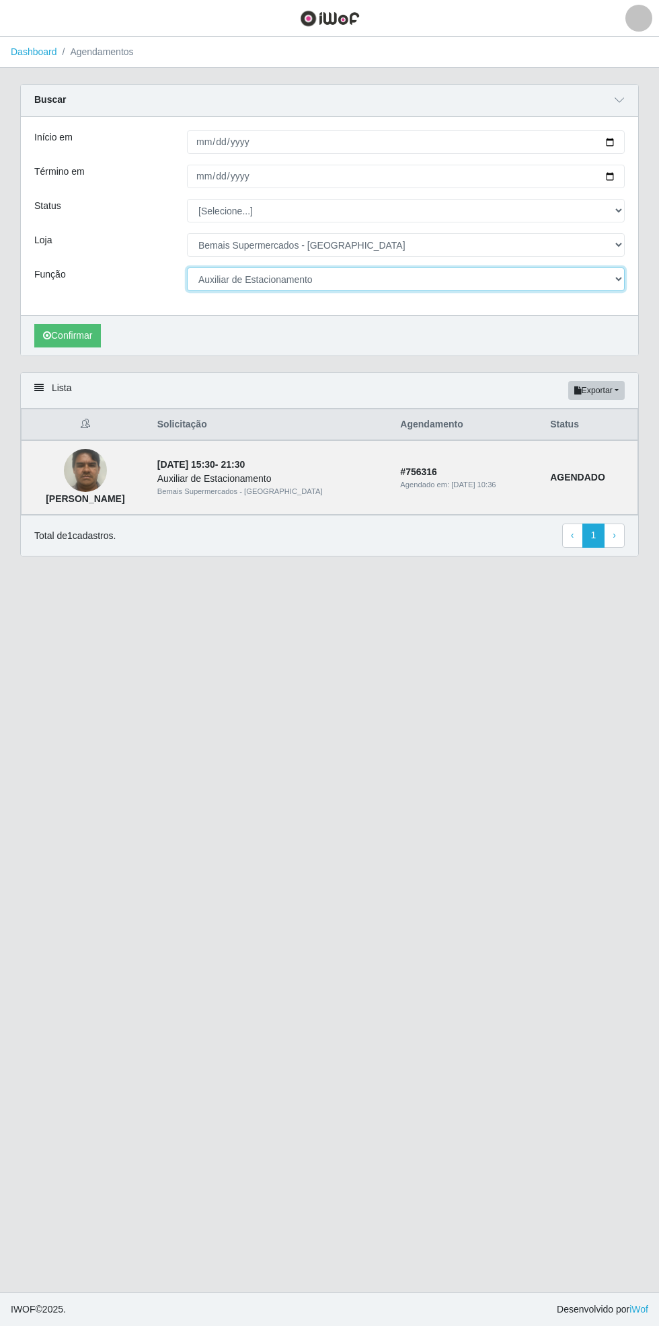
click at [616, 277] on select "[Selecione...] ASG ASG + ASG ++ Auxiliar de Estacionamento Auxiliar de Estacion…" at bounding box center [405, 279] width 437 height 24
click at [187, 267] on select "[Selecione...] ASG ASG + ASG ++ Auxiliar de Estacionamento Auxiliar de Estacion…" at bounding box center [405, 279] width 437 height 24
click at [66, 334] on button "Confirmar" at bounding box center [67, 336] width 67 height 24
click at [623, 277] on select "[Selecione...] ASG ASG + ASG ++ Auxiliar de Estacionamento Auxiliar de Estacion…" at bounding box center [405, 279] width 437 height 24
click at [187, 267] on select "[Selecione...] ASG ASG + ASG ++ Auxiliar de Estacionamento Auxiliar de Estacion…" at bounding box center [405, 279] width 437 height 24
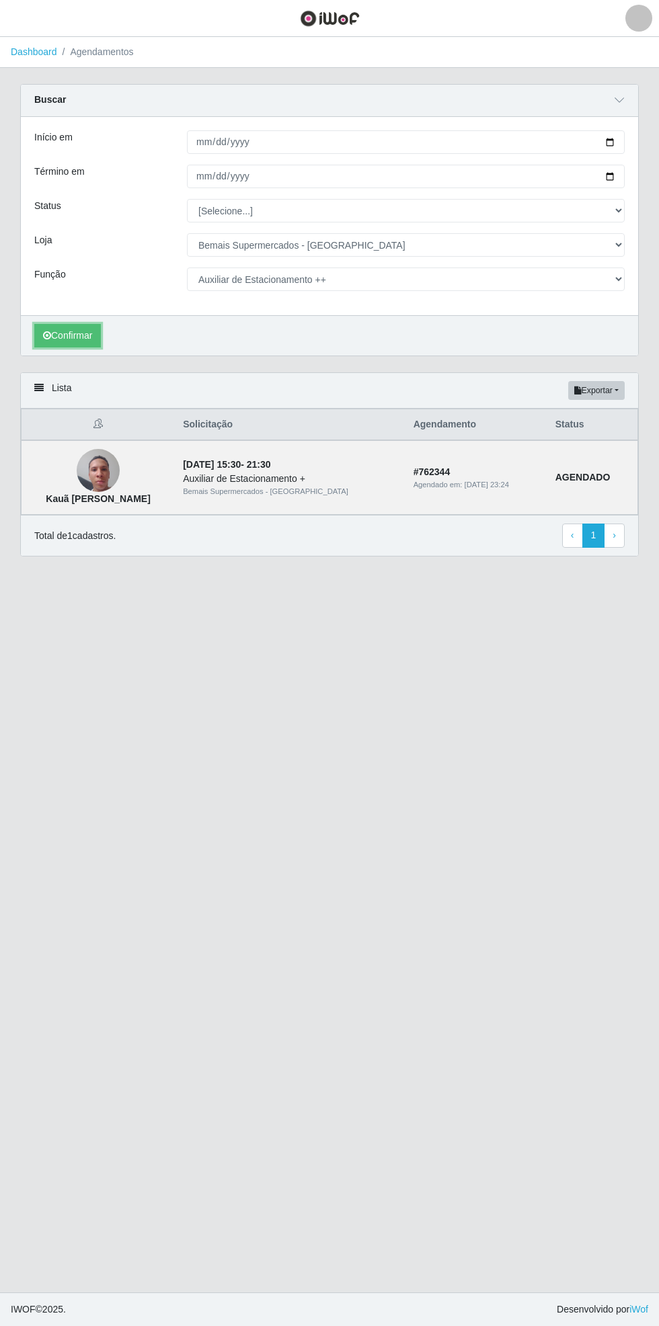
click at [65, 334] on button "Confirmar" at bounding box center [67, 336] width 67 height 24
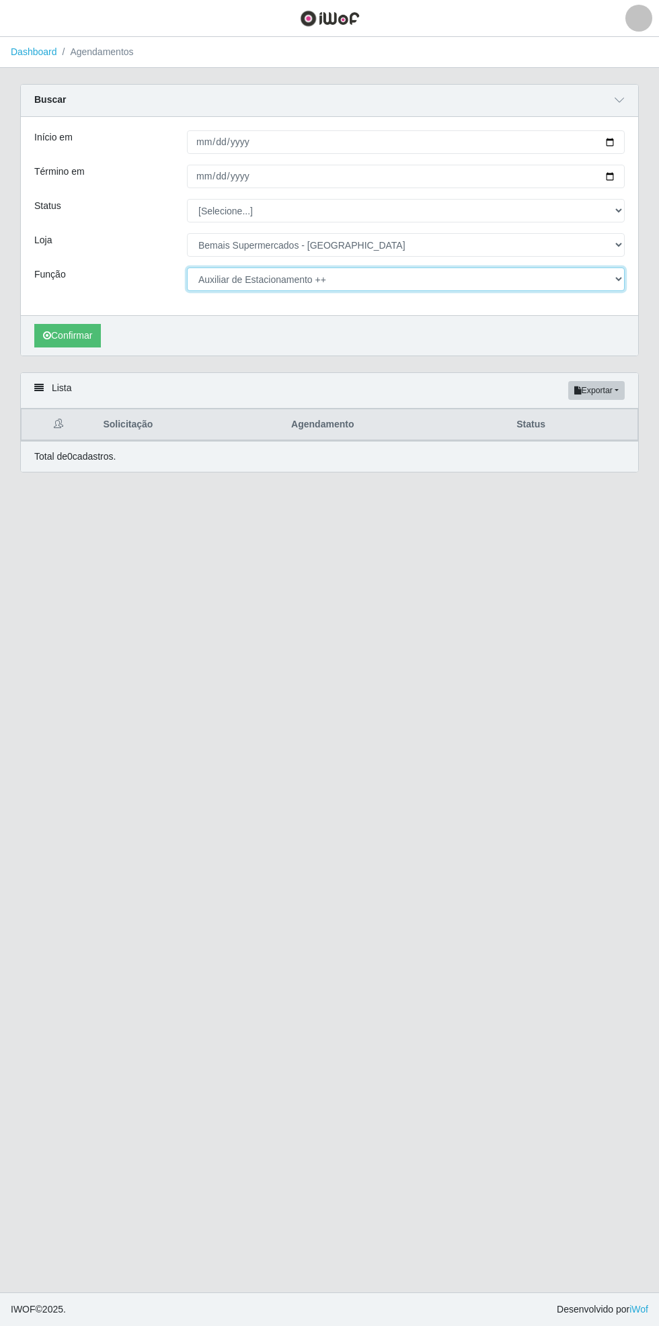
click at [616, 276] on select "[Selecione...] ASG ASG + ASG ++ Auxiliar de Estacionamento Auxiliar de Estacion…" at bounding box center [405, 279] width 437 height 24
click at [187, 267] on select "[Selecione...] ASG ASG + ASG ++ Auxiliar de Estacionamento Auxiliar de Estacion…" at bounding box center [405, 279] width 437 height 24
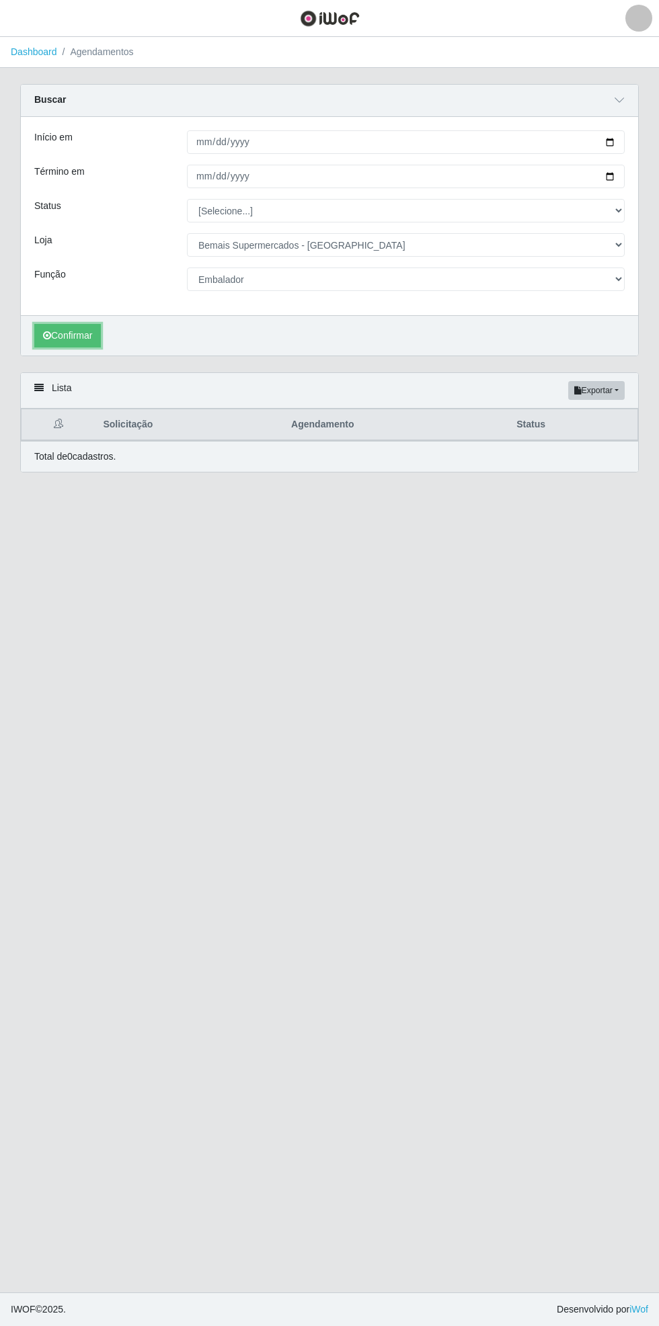
click at [60, 329] on button "Confirmar" at bounding box center [67, 336] width 67 height 24
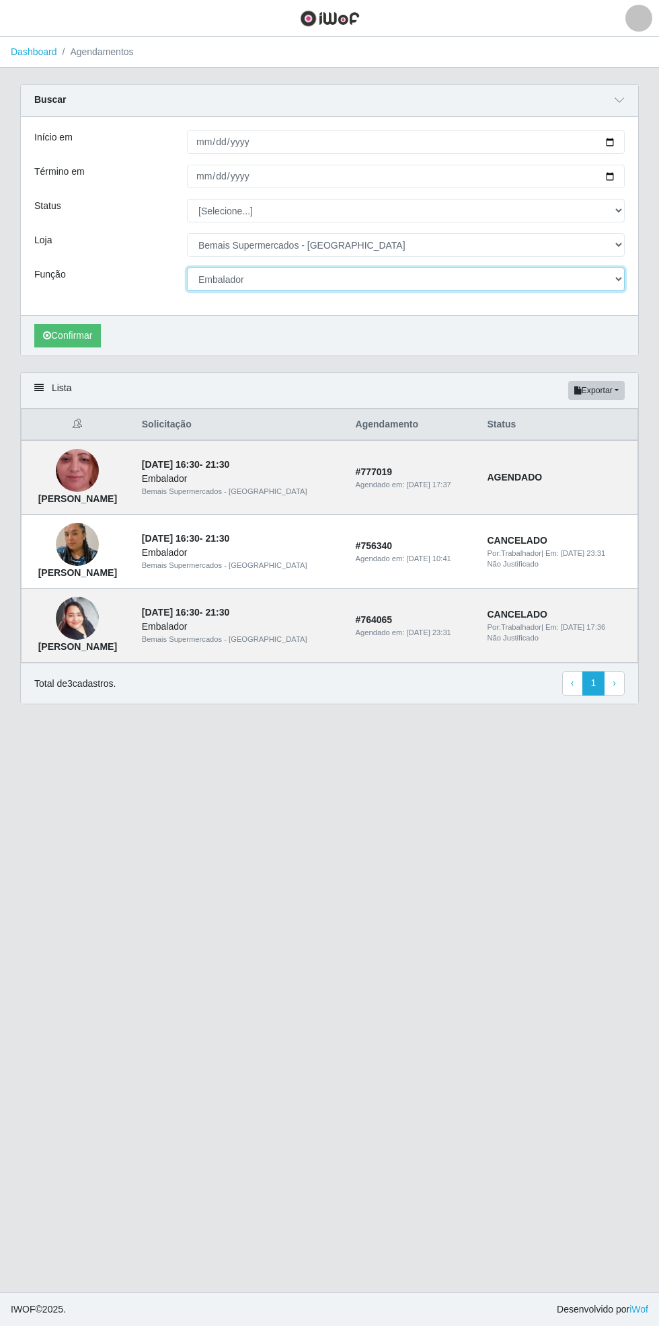
click at [623, 279] on select "[Selecione...] ASG ASG + ASG ++ Auxiliar de Estacionamento Auxiliar de Estacion…" at bounding box center [405, 279] width 437 height 24
click at [187, 267] on select "[Selecione...] ASG ASG + ASG ++ Auxiliar de Estacionamento Auxiliar de Estacion…" at bounding box center [405, 279] width 437 height 24
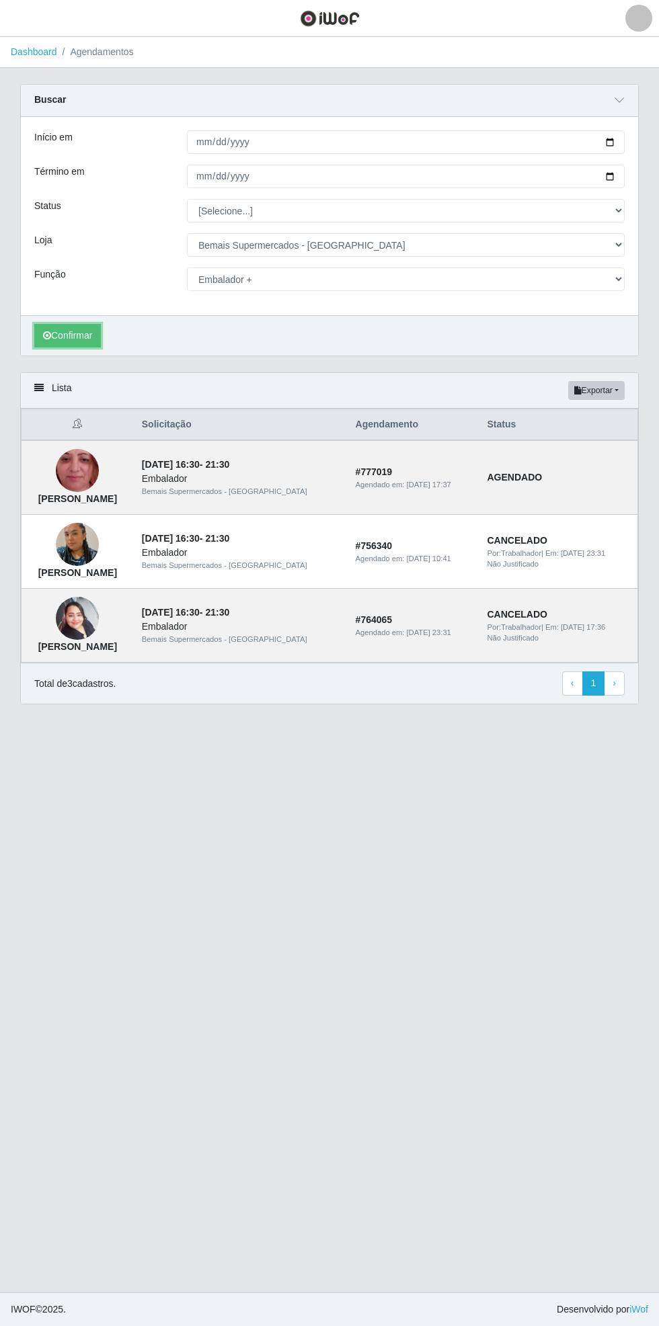
click at [65, 334] on button "Confirmar" at bounding box center [67, 336] width 67 height 24
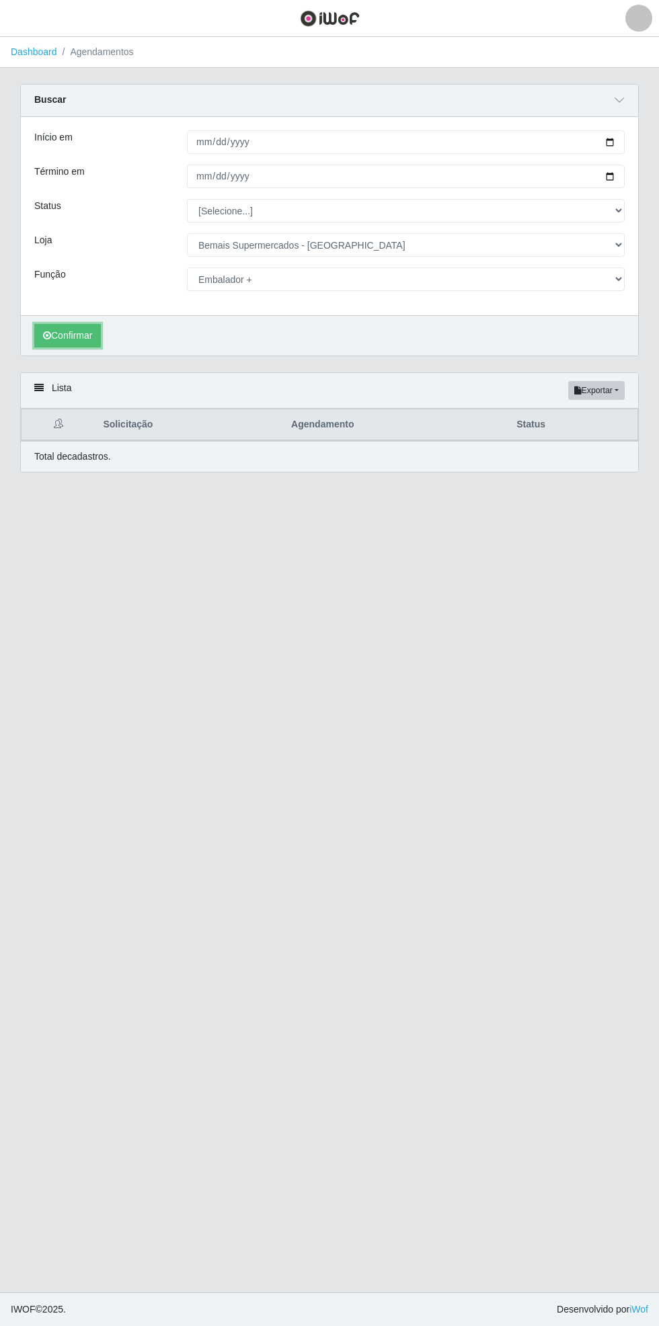
click at [70, 333] on button "Confirmar" at bounding box center [67, 336] width 67 height 24
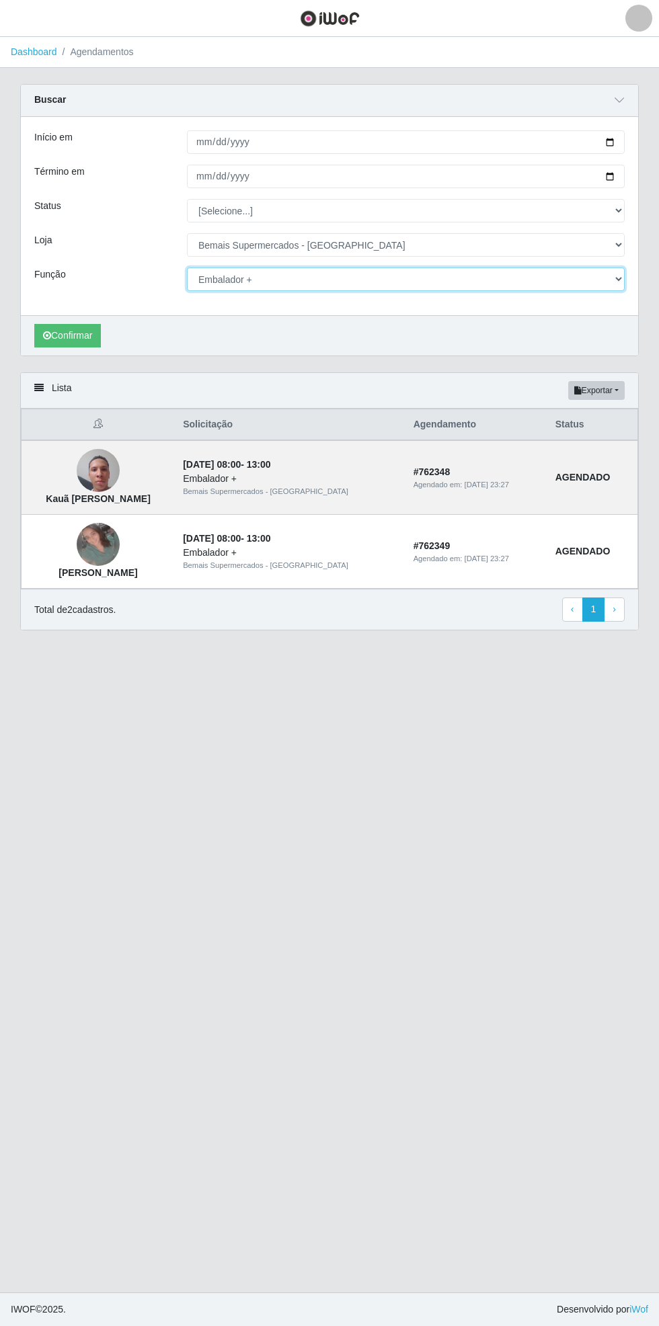
click at [617, 278] on select "[Selecione...] ASG ASG + ASG ++ Auxiliar de Estacionamento Auxiliar de Estacion…" at bounding box center [405, 279] width 437 height 24
select select "71"
click at [187, 267] on select "[Selecione...] ASG ASG + ASG ++ Auxiliar de Estacionamento Auxiliar de Estacion…" at bounding box center [405, 279] width 437 height 24
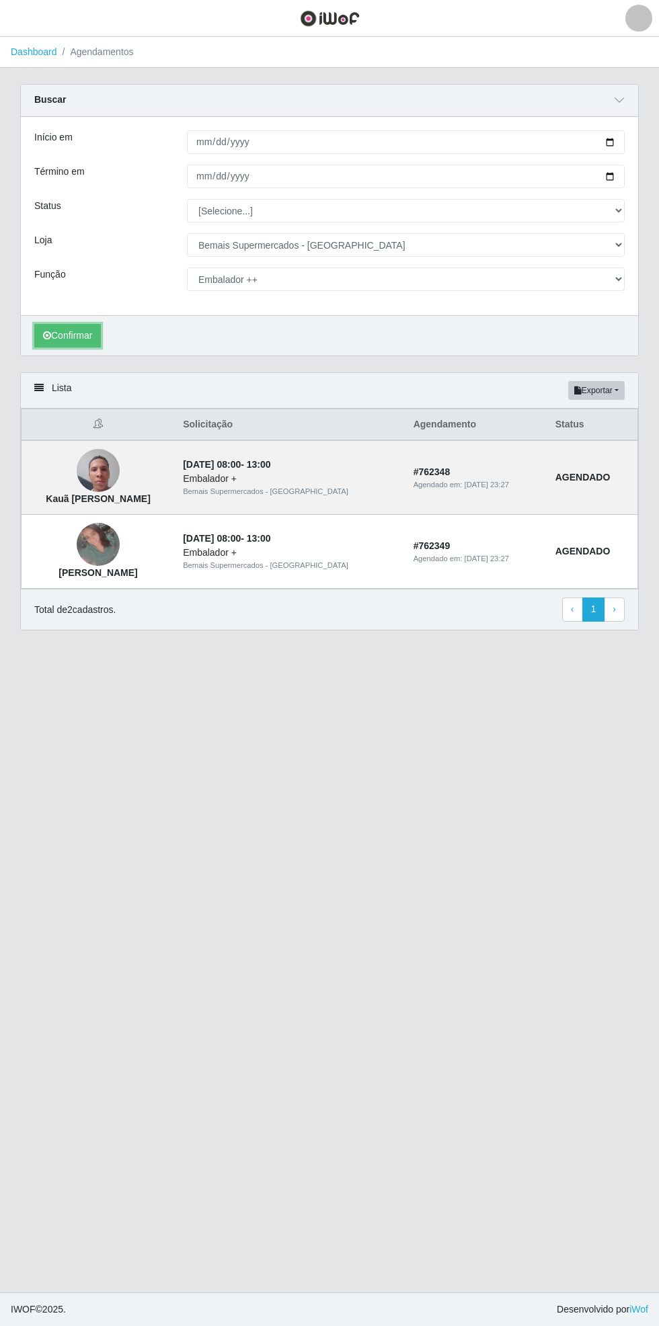
click at [67, 339] on button "Confirmar" at bounding box center [67, 336] width 67 height 24
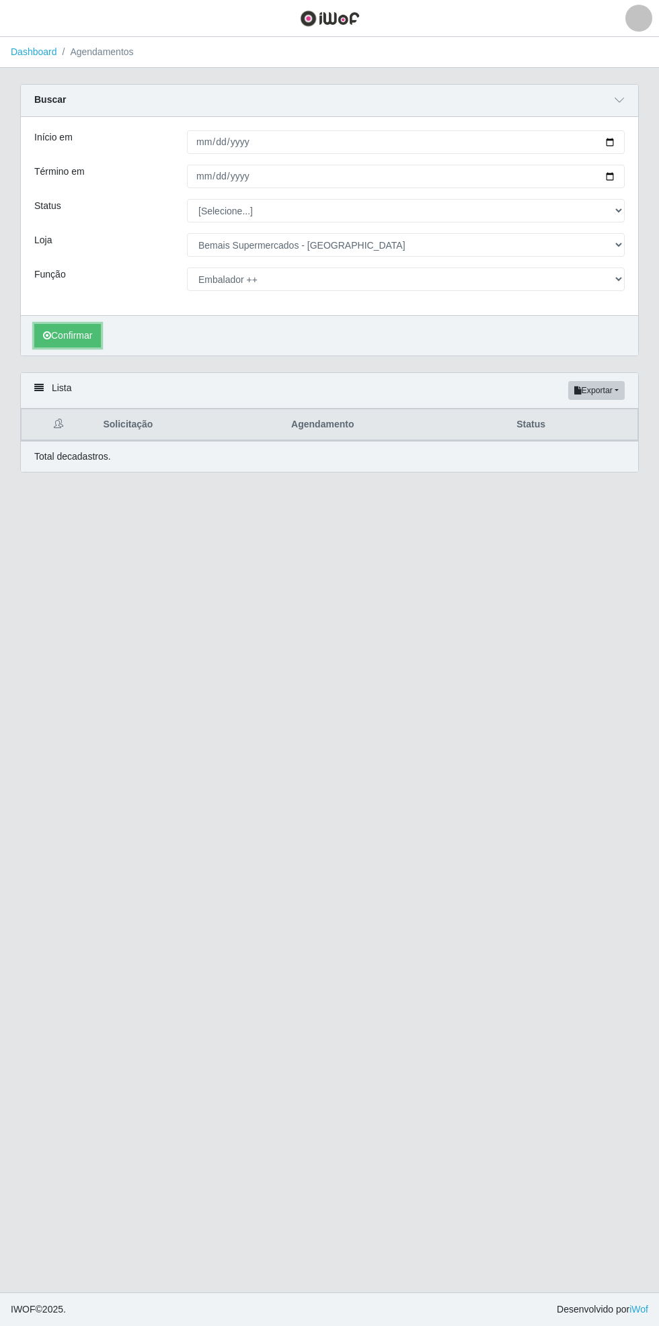
click at [64, 338] on button "Confirmar" at bounding box center [67, 336] width 67 height 24
click at [67, 342] on button "Confirmar" at bounding box center [67, 336] width 67 height 24
click at [58, 340] on button "Confirmar" at bounding box center [67, 336] width 67 height 24
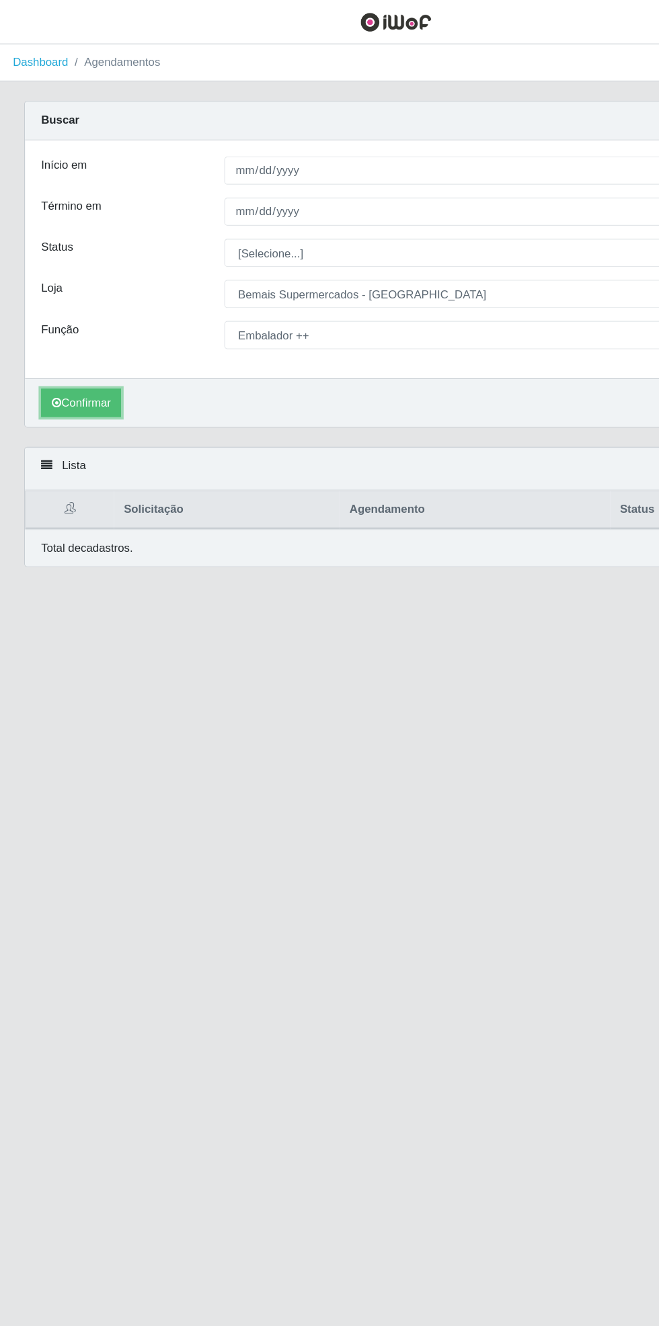
click at [56, 329] on button "Confirmar" at bounding box center [67, 336] width 67 height 24
click at [67, 340] on button "Confirmar" at bounding box center [67, 336] width 67 height 24
click at [30, 17] on button "button" at bounding box center [17, 18] width 34 height 22
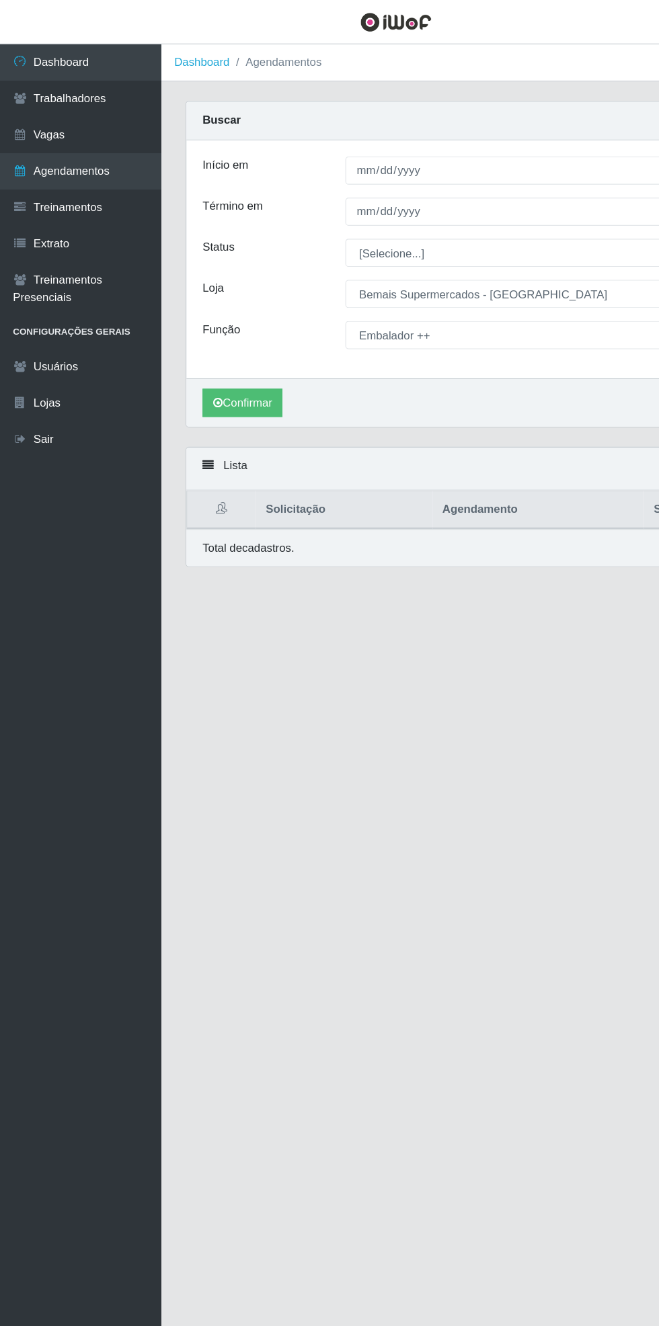
click at [113, 136] on link "Agendamentos" at bounding box center [67, 143] width 134 height 30
select select "[Selecione...]"
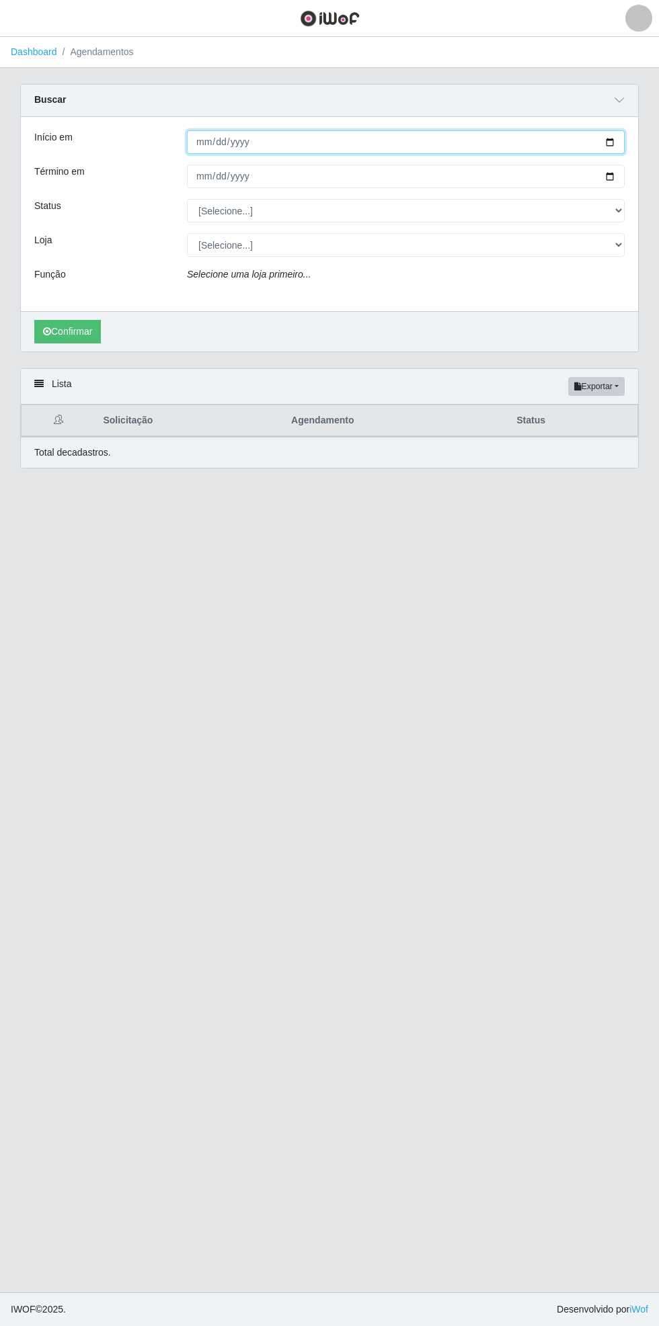
click at [619, 148] on input "Início em" at bounding box center [405, 142] width 437 height 24
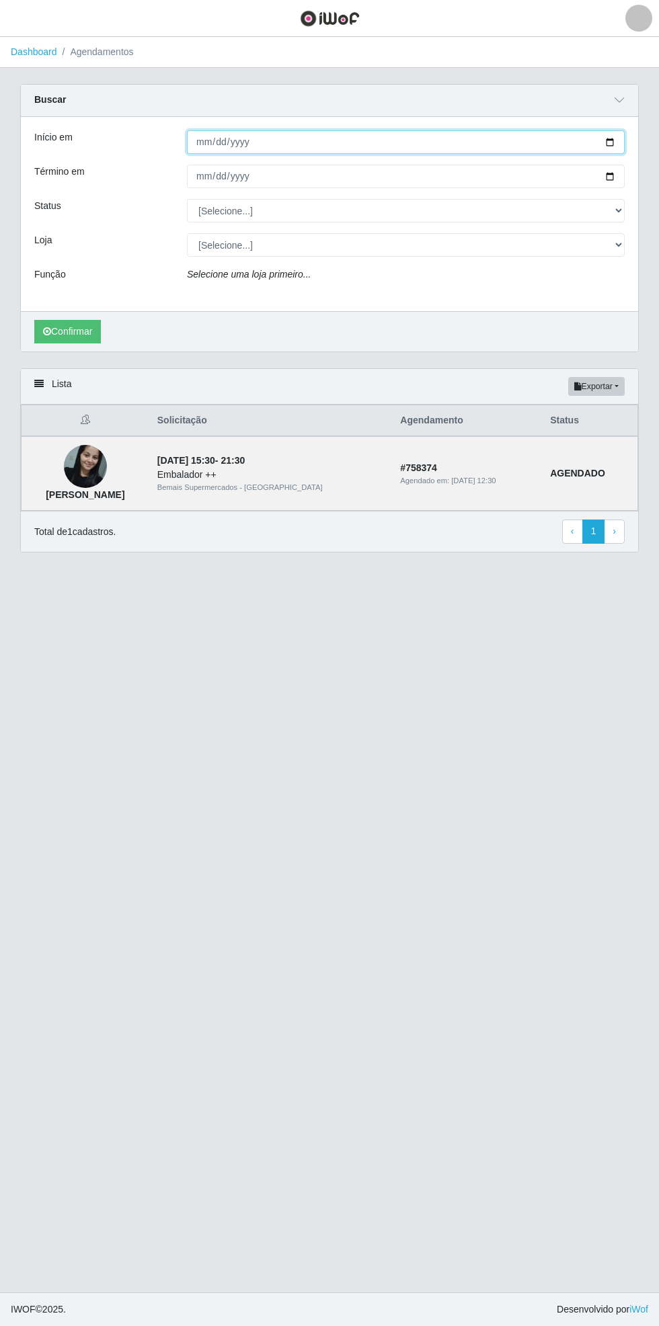
type input "[DATE]"
click at [640, 173] on div "Carregando... Buscar Início em [DATE] Término em Status [Selecione...] AGENDADO…" at bounding box center [329, 226] width 638 height 284
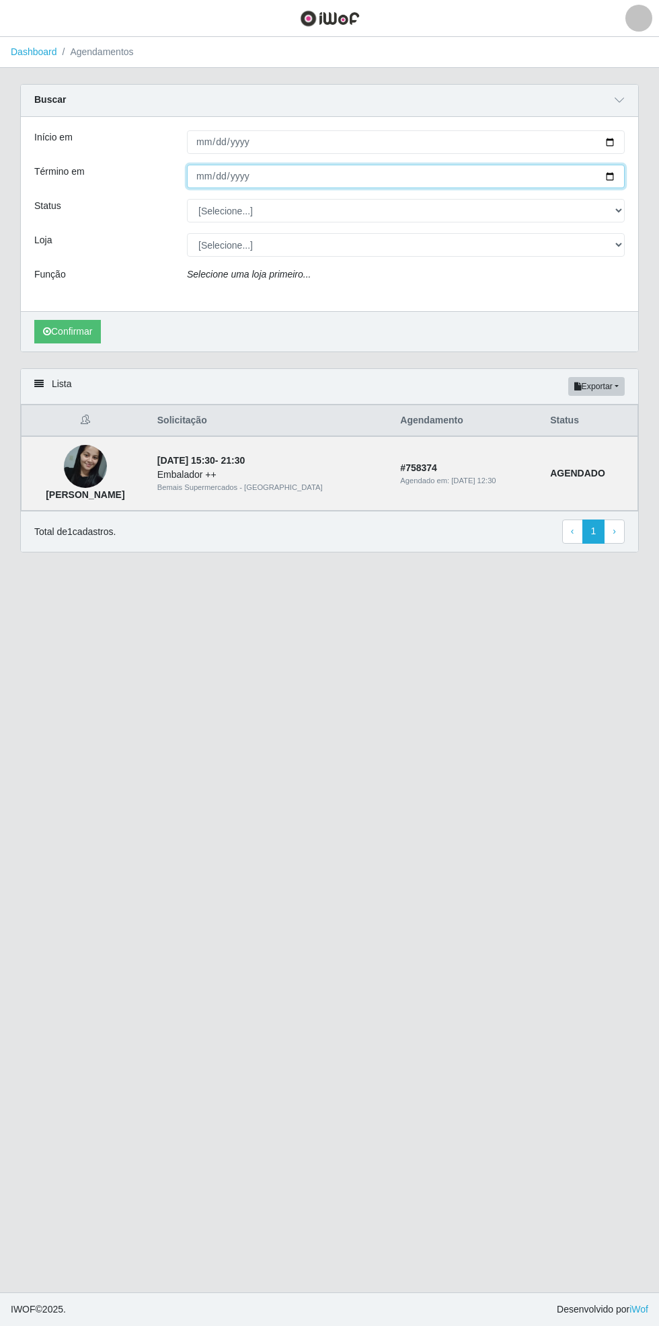
click at [616, 173] on input "Término em" at bounding box center [405, 177] width 437 height 24
type input "[DATE]"
click at [622, 210] on select "[Selecione...] AGENDADO AGUARDANDO LIBERAR EM ANDAMENTO EM REVISÃO FINALIZADO C…" at bounding box center [405, 211] width 437 height 24
click at [187, 199] on select "[Selecione...] AGENDADO AGUARDANDO LIBERAR EM ANDAMENTO EM REVISÃO FINALIZADO C…" at bounding box center [405, 211] width 437 height 24
click at [619, 208] on select "[Selecione...] AGENDADO AGUARDANDO LIBERAR EM ANDAMENTO EM REVISÃO FINALIZADO C…" at bounding box center [405, 211] width 437 height 24
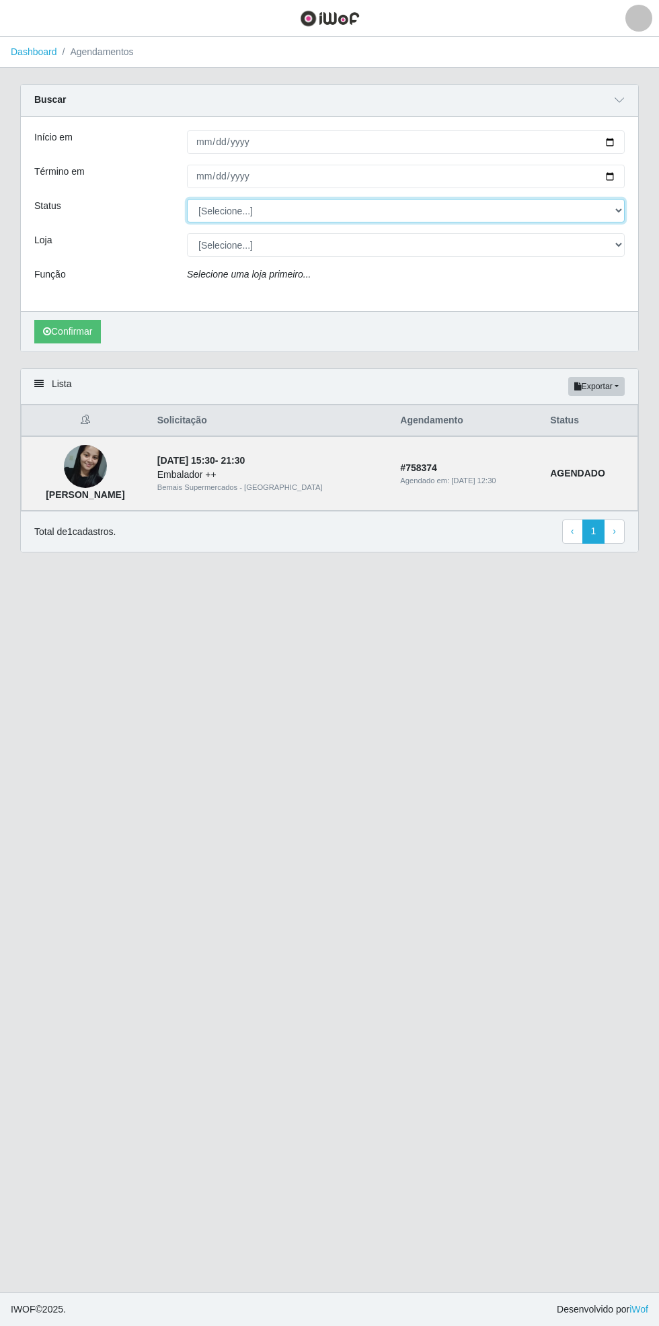
select select "FINALIZADO"
click at [187, 199] on select "[Selecione...] AGENDADO AGUARDANDO LIBERAR EM ANDAMENTO EM REVISÃO FINALIZADO C…" at bounding box center [405, 211] width 437 height 24
click at [619, 244] on select "[Selecione...] Bemais Supermercados - [GEOGRAPHIC_DATA]" at bounding box center [405, 245] width 437 height 24
select select "250"
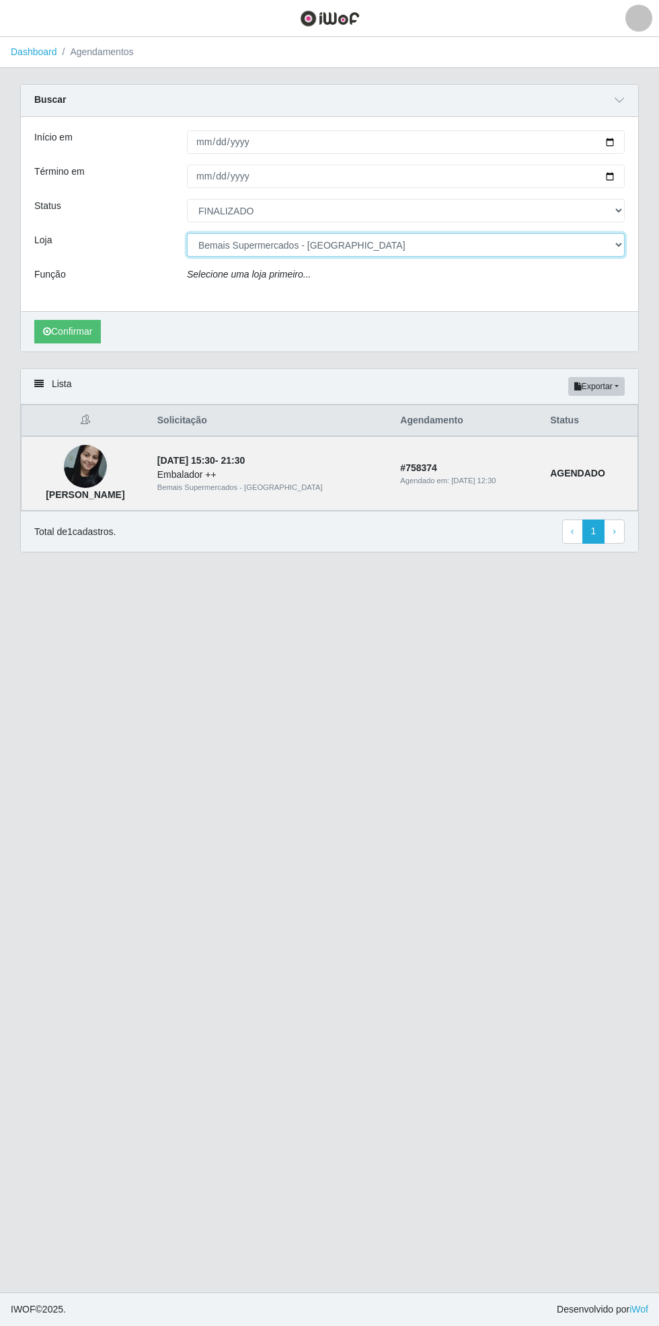
click at [187, 233] on select "[Selecione...] Bemais Supermercados - [GEOGRAPHIC_DATA]" at bounding box center [405, 245] width 437 height 24
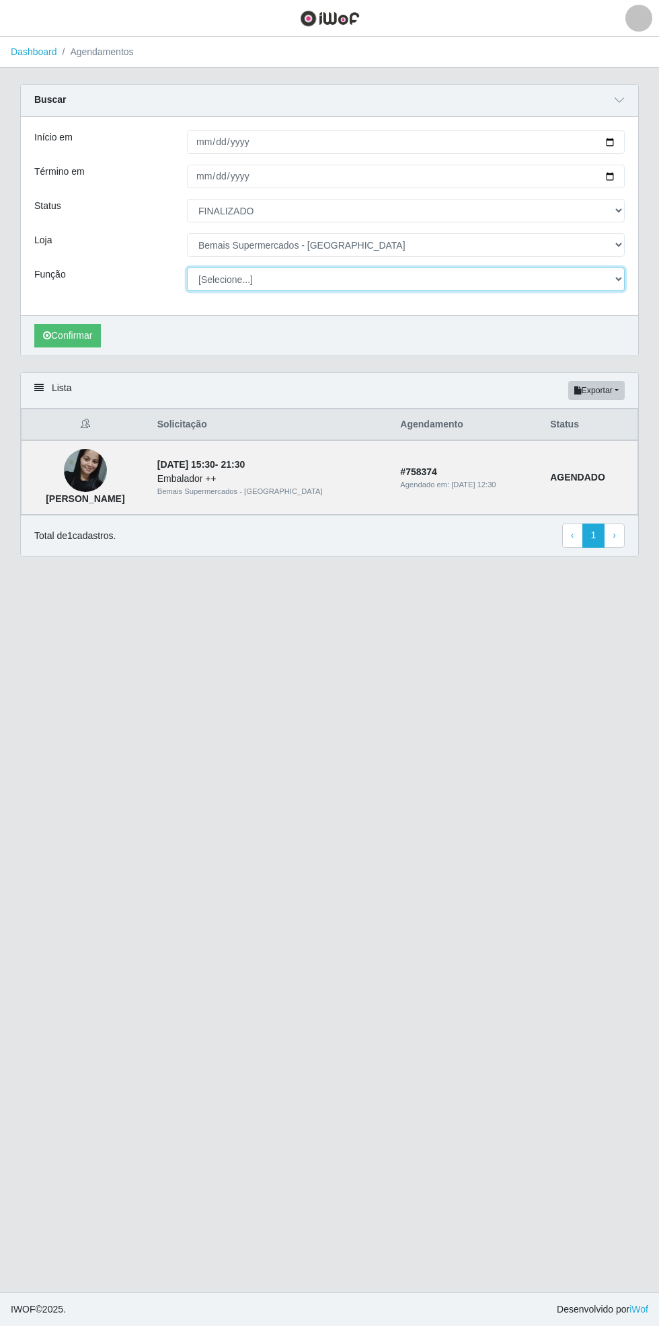
click at [619, 276] on select "[Selecione...] ASG ASG + ASG ++ Auxiliar de Estacionamento Auxiliar de Estacion…" at bounding box center [405, 279] width 437 height 24
select select "4"
click at [187, 267] on select "[Selecione...] ASG ASG + ASG ++ Auxiliar de Estacionamento Auxiliar de Estacion…" at bounding box center [405, 279] width 437 height 24
click at [64, 336] on button "Confirmar" at bounding box center [67, 336] width 67 height 24
